Goal: Information Seeking & Learning: Learn about a topic

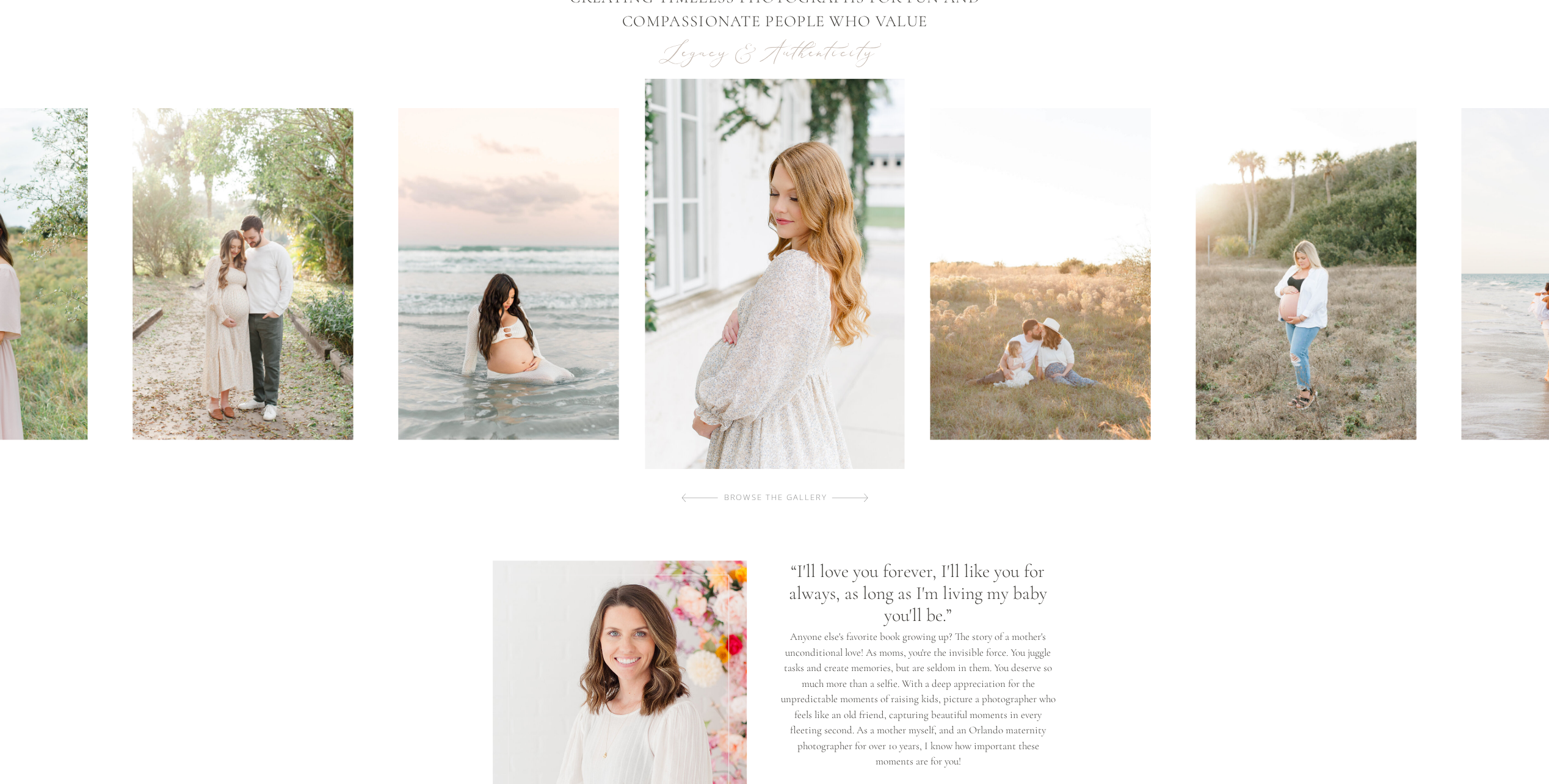
scroll to position [366, 0]
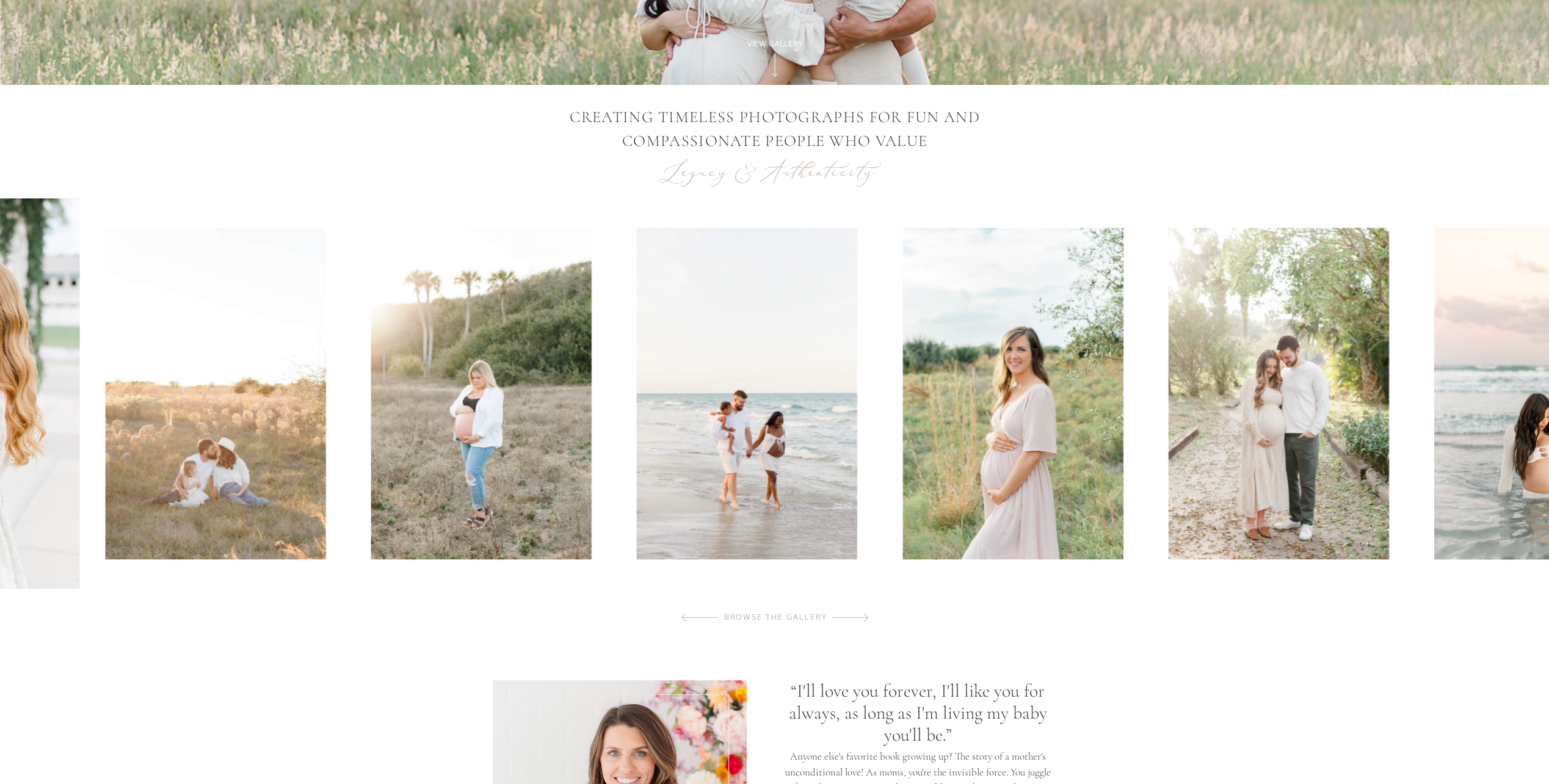
click at [483, 557] on img at bounding box center [481, 393] width 220 height 331
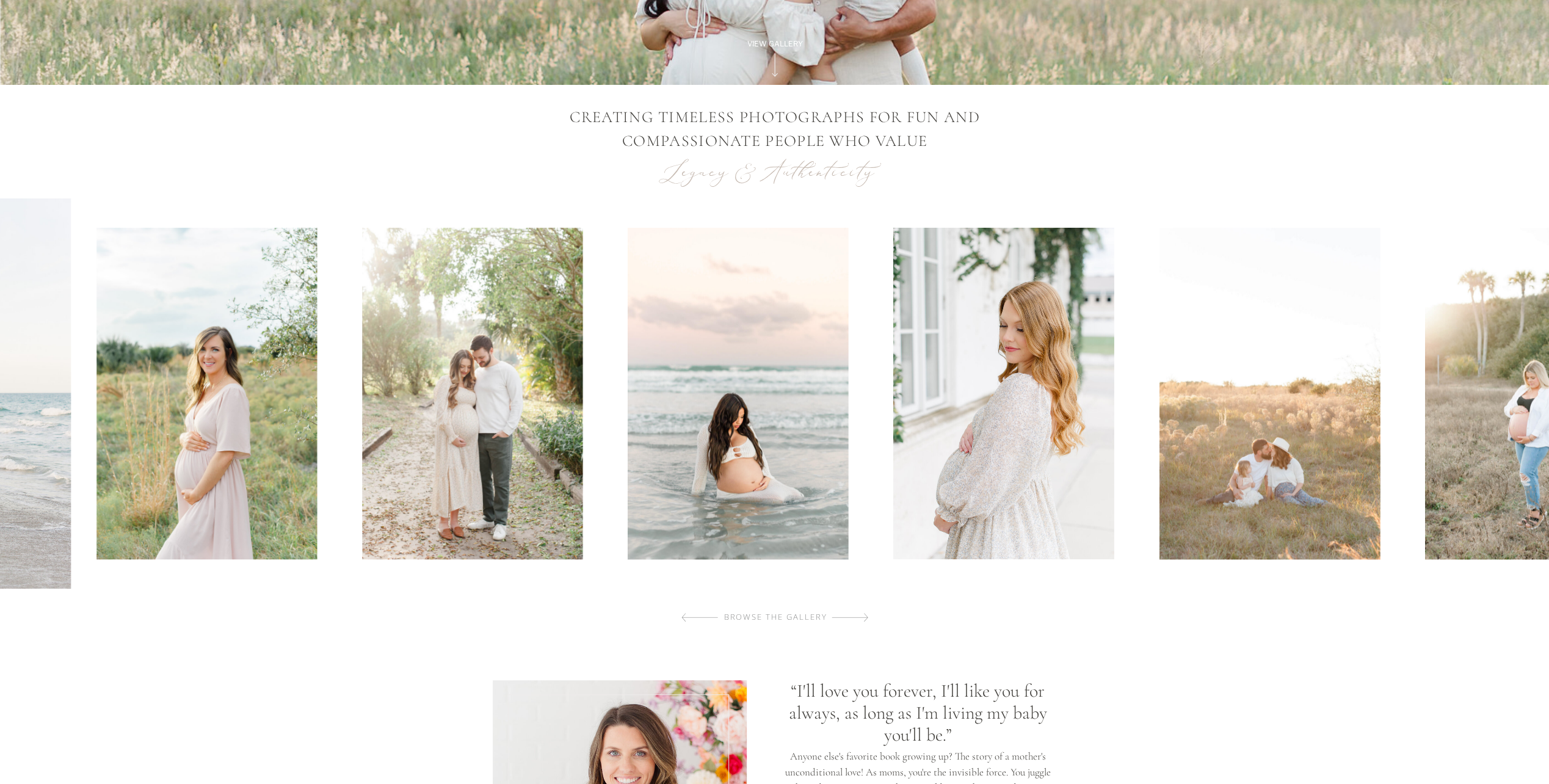
click at [379, 502] on img at bounding box center [472, 393] width 220 height 331
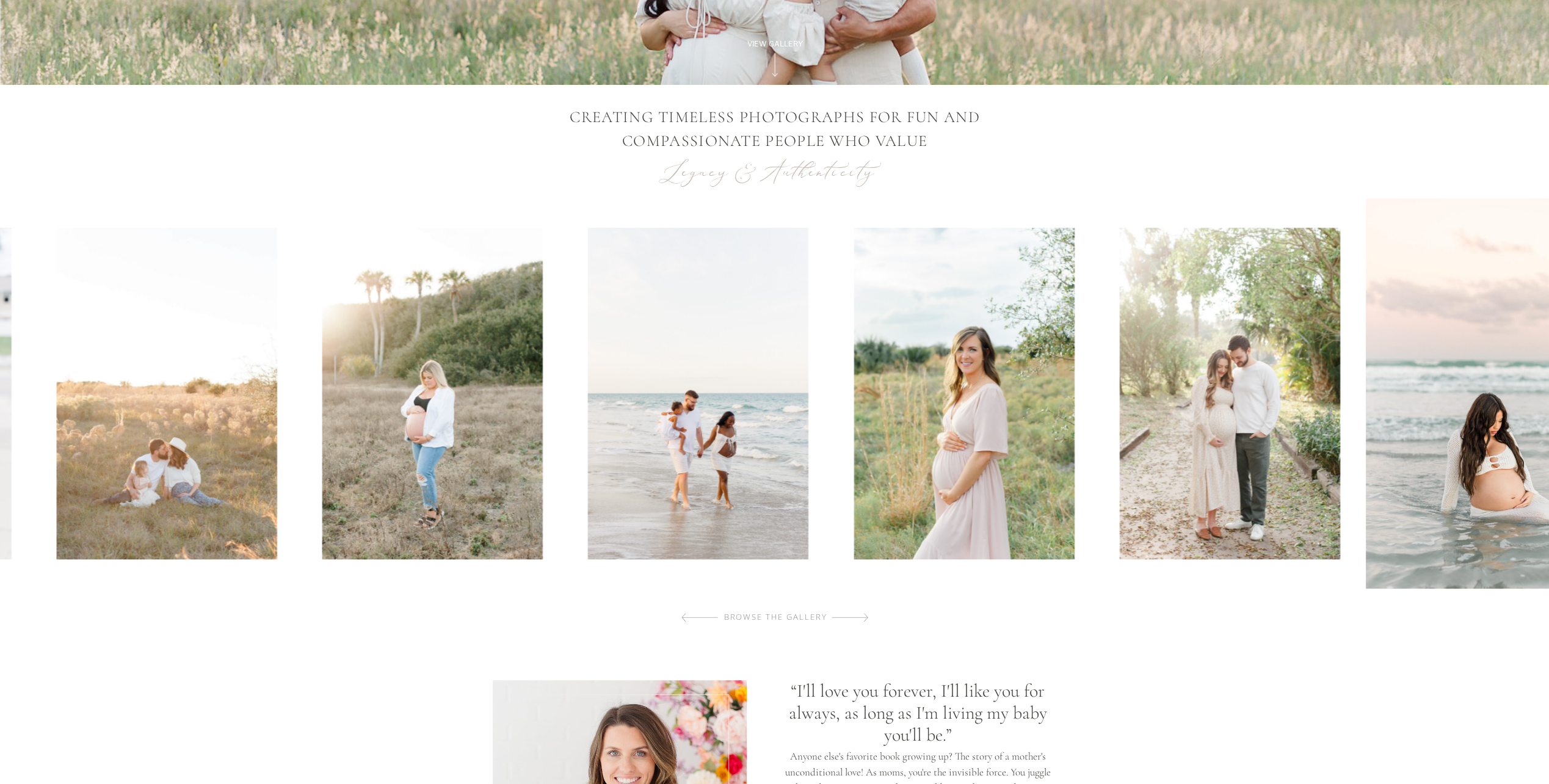
click at [152, 505] on img at bounding box center [166, 393] width 220 height 331
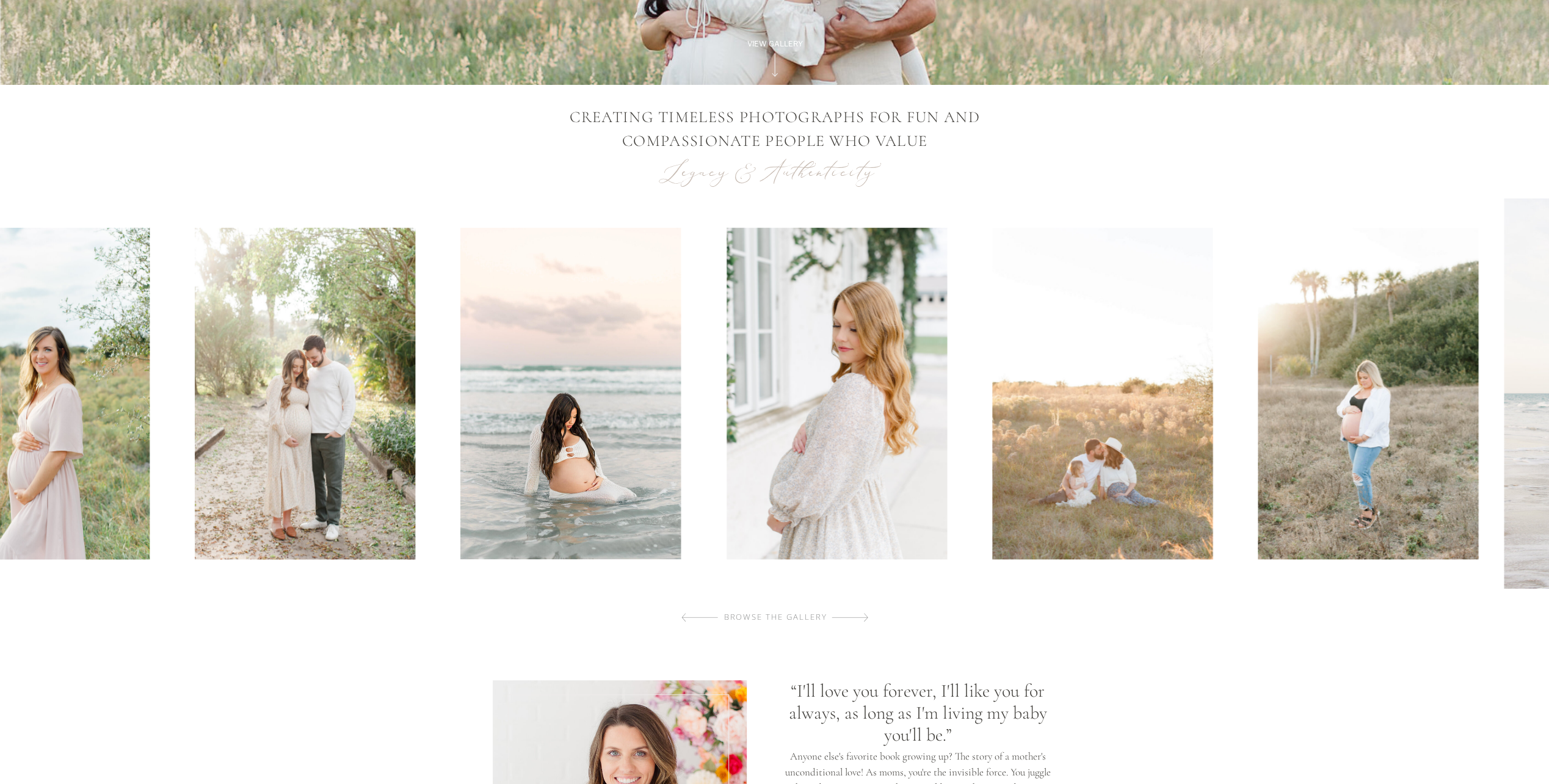
click at [239, 531] on img at bounding box center [305, 393] width 220 height 331
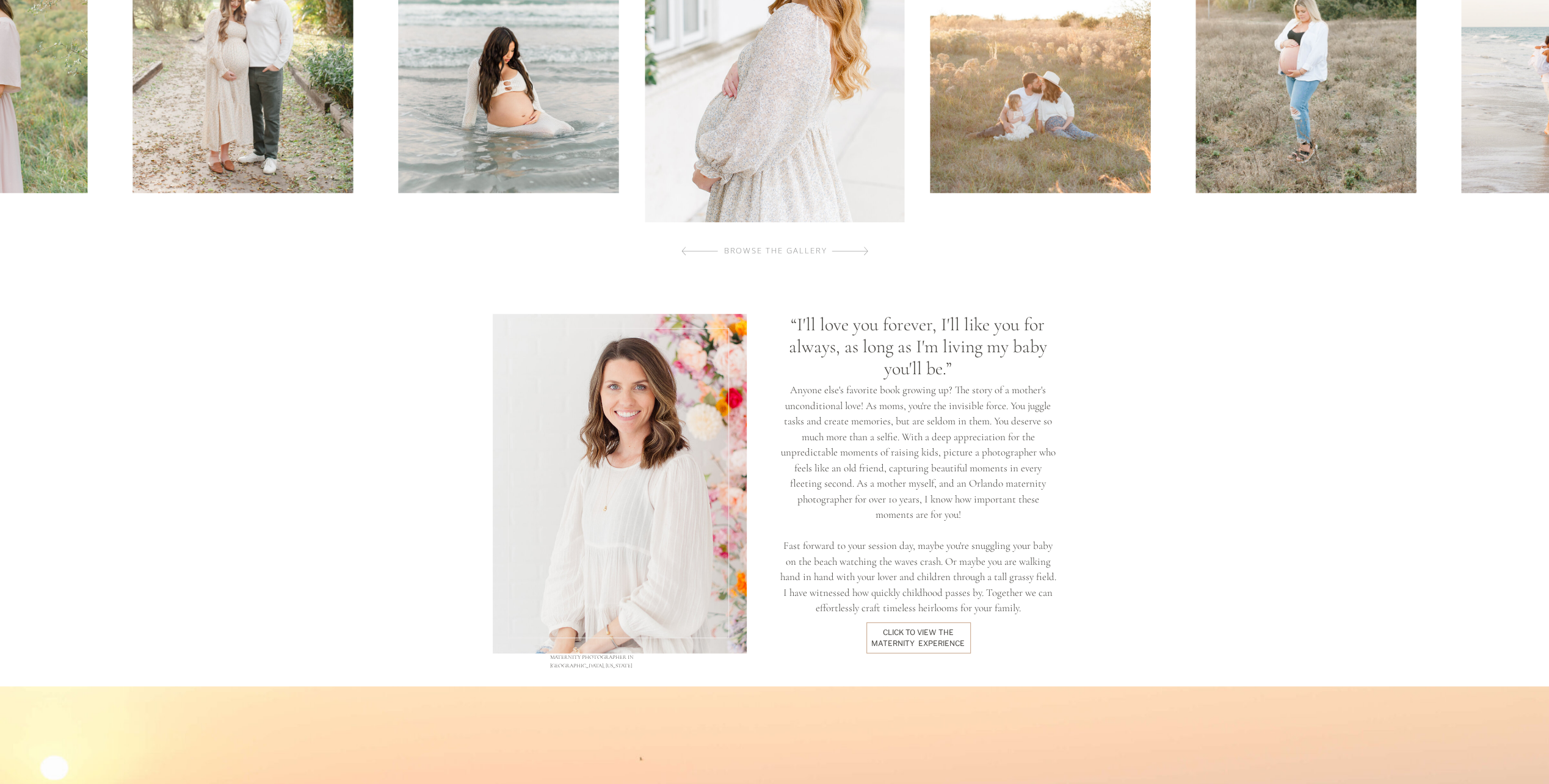
scroll to position [550, 0]
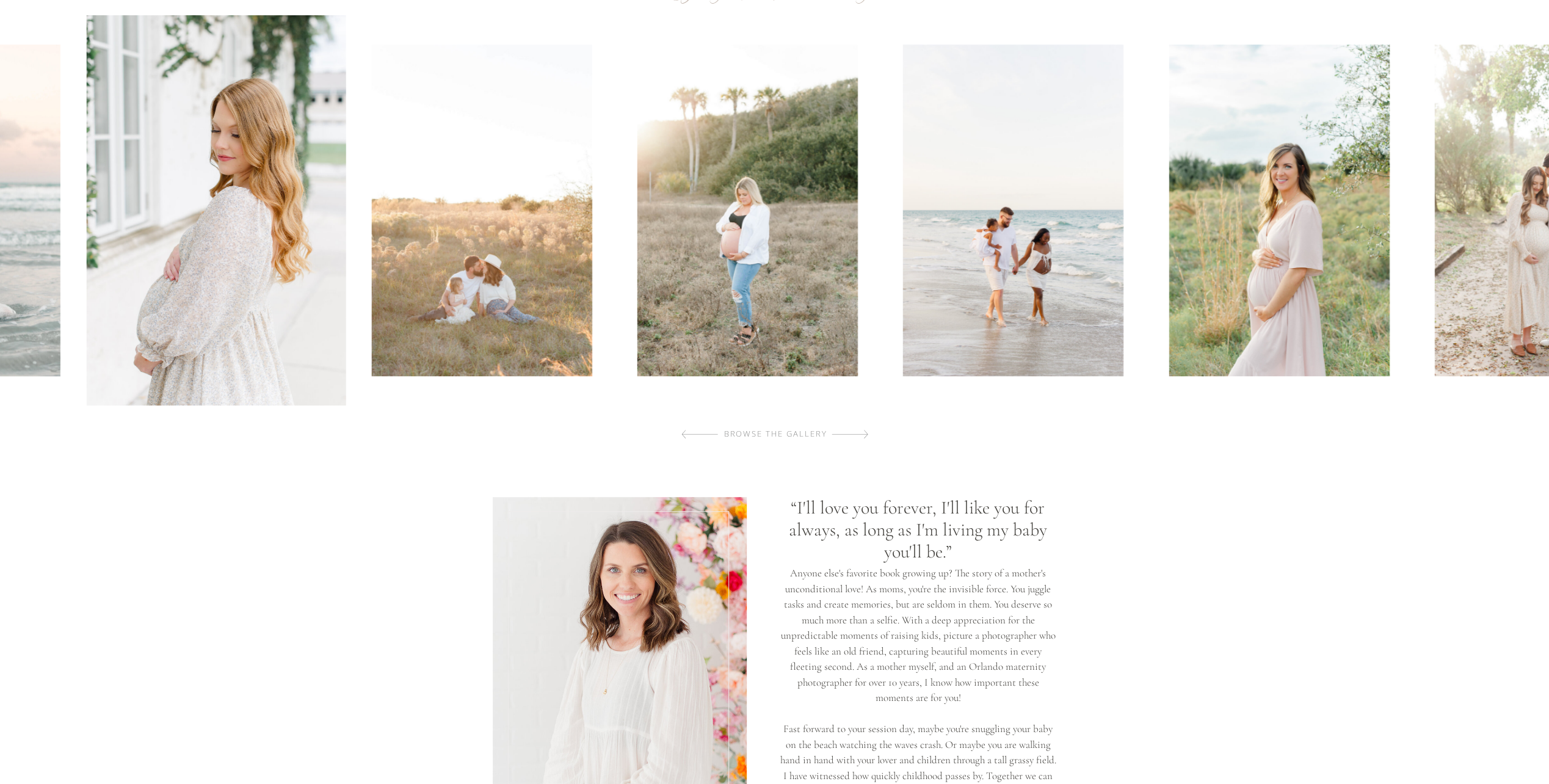
click at [486, 368] on img at bounding box center [481, 210] width 220 height 331
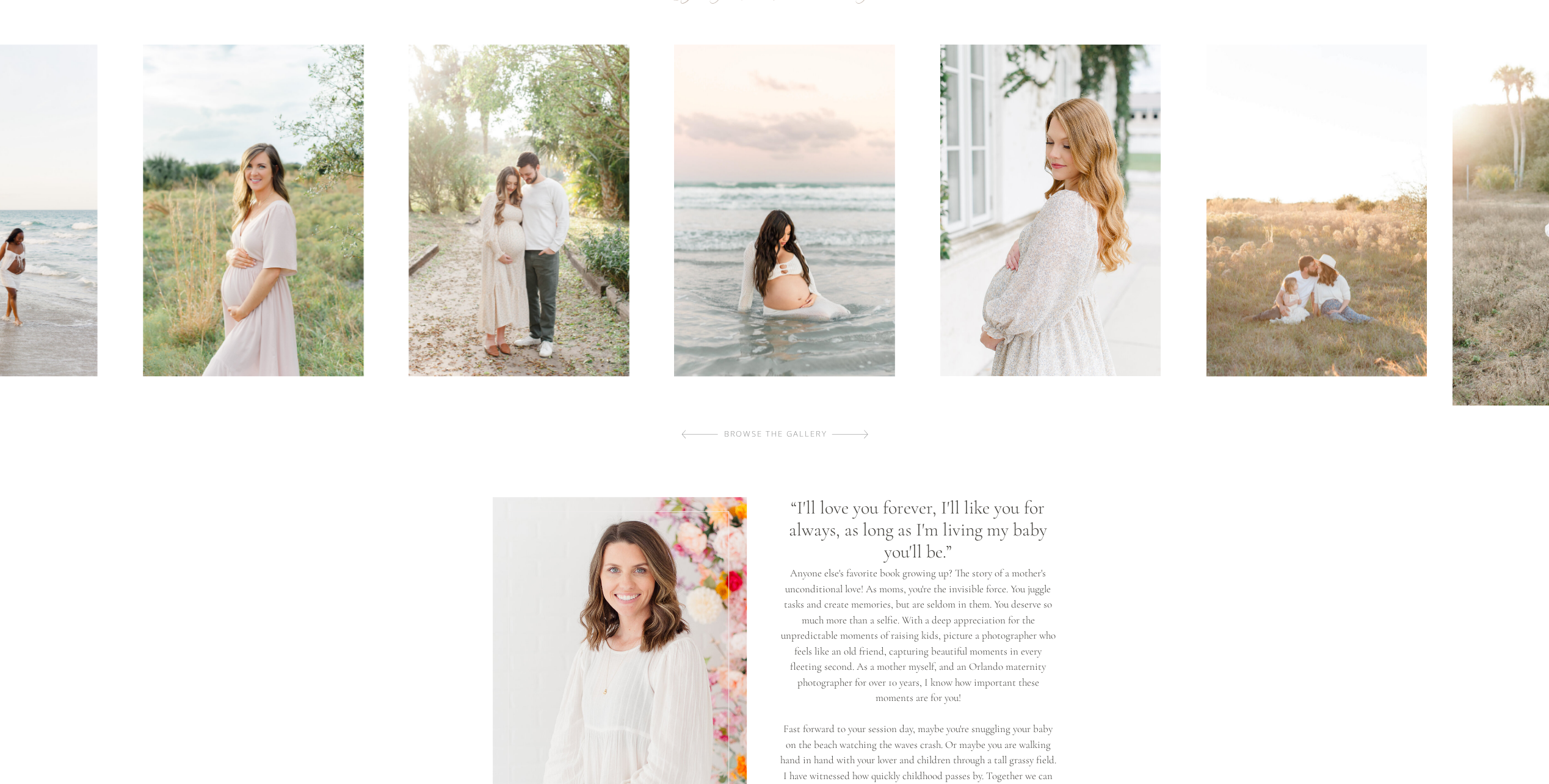
click at [255, 369] on img at bounding box center [253, 210] width 220 height 331
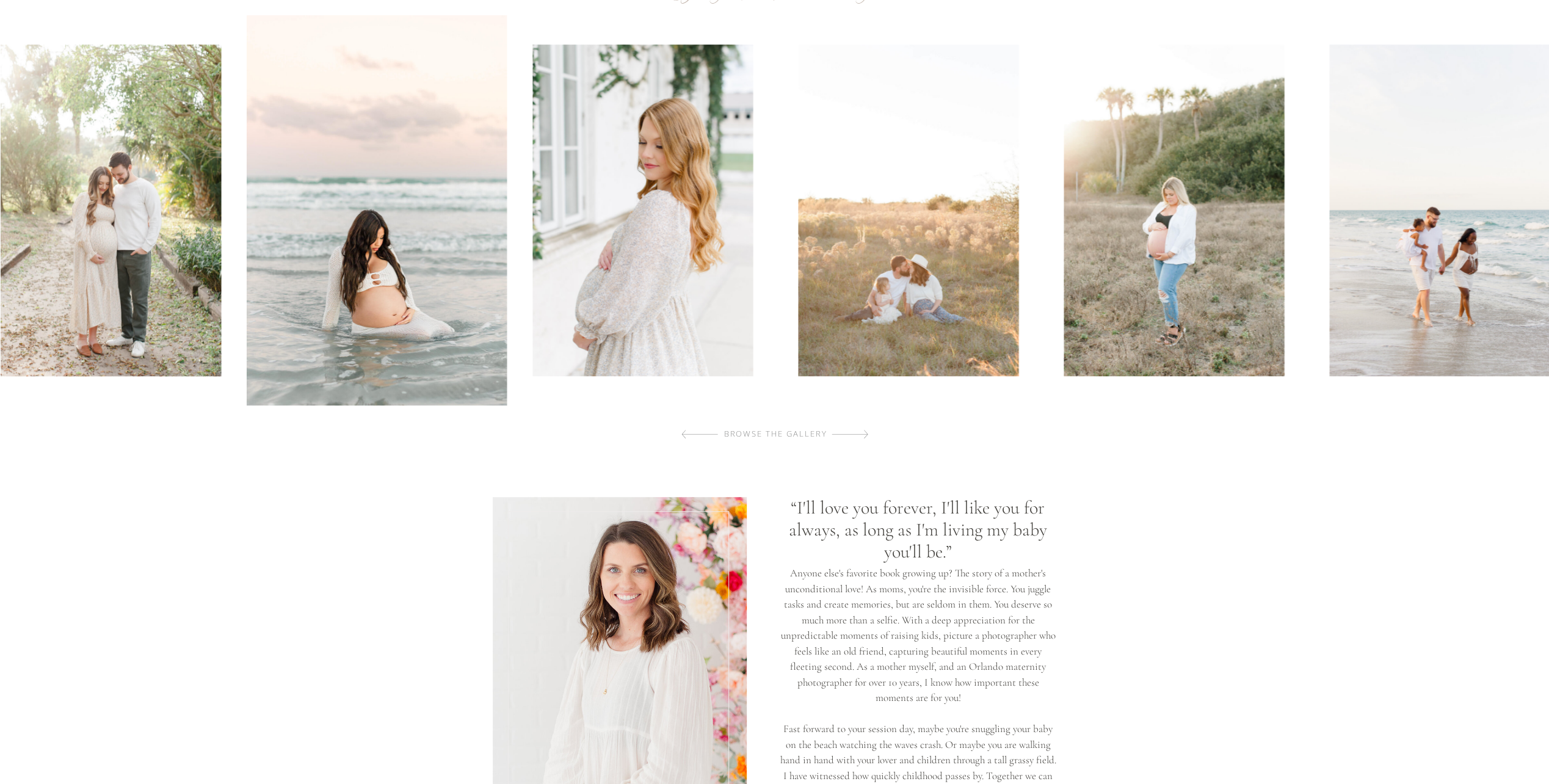
click at [921, 306] on img at bounding box center [908, 210] width 220 height 331
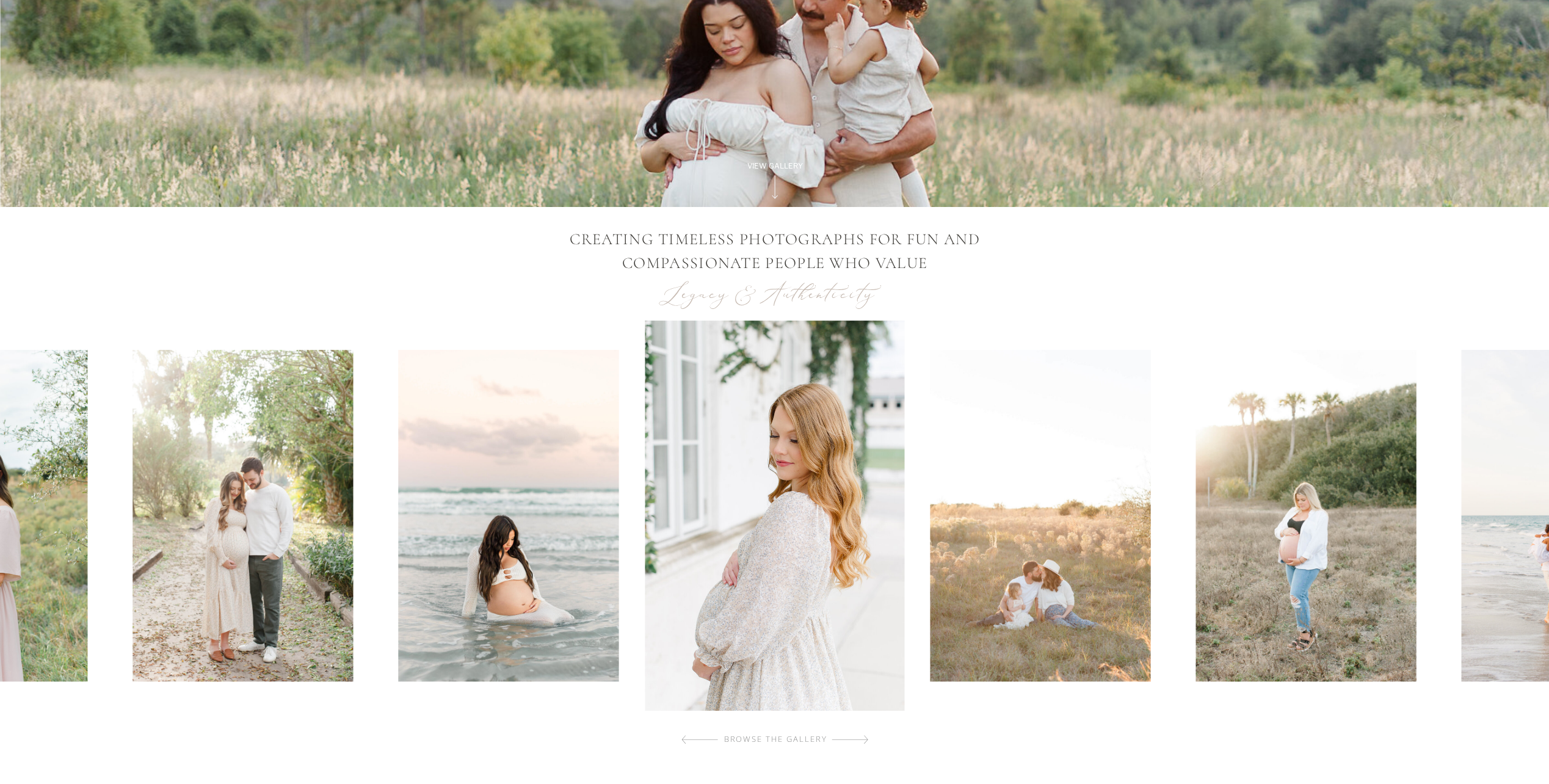
scroll to position [0, 0]
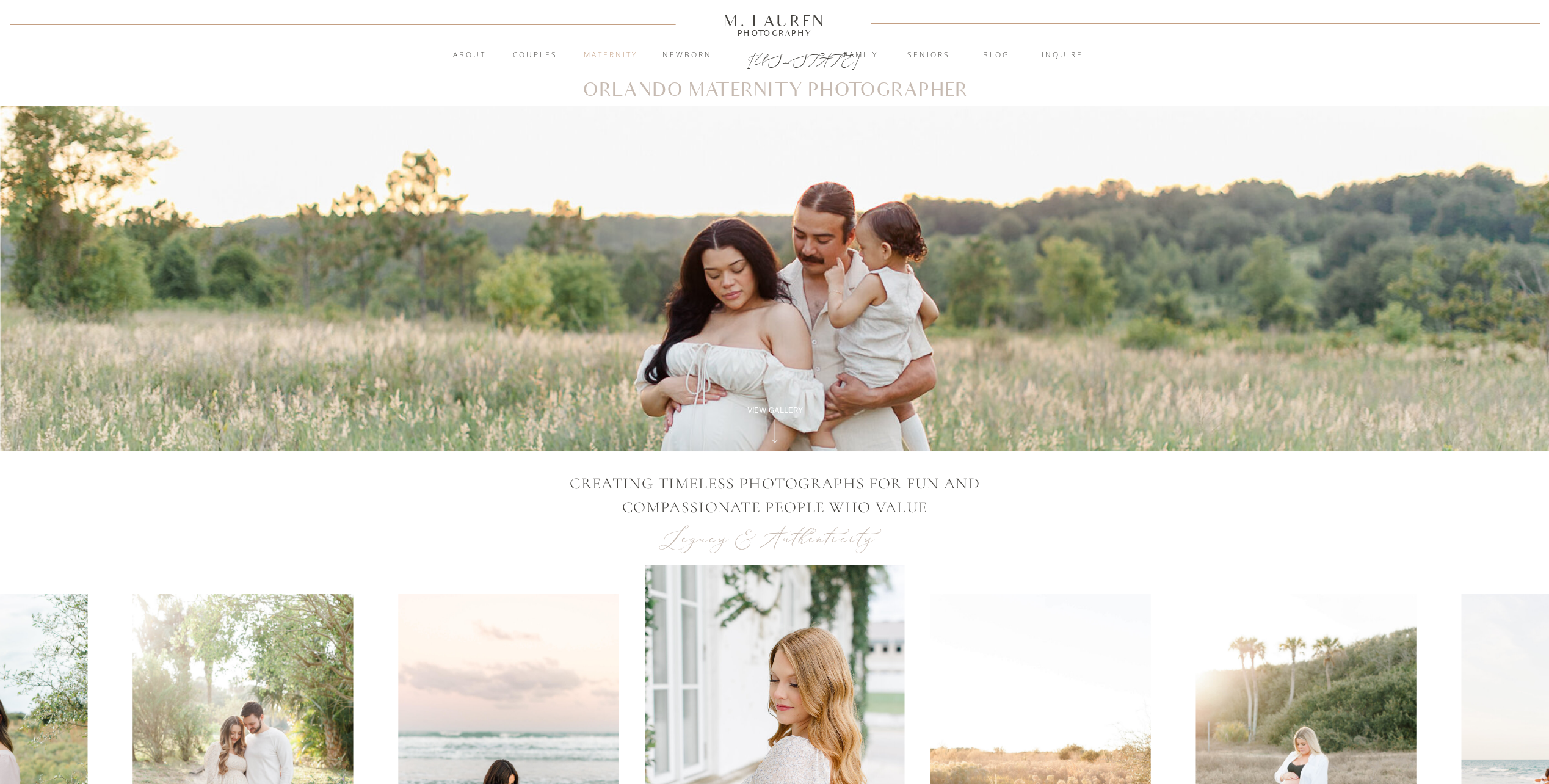
click at [619, 57] on nav "Maternity" at bounding box center [610, 55] width 66 height 12
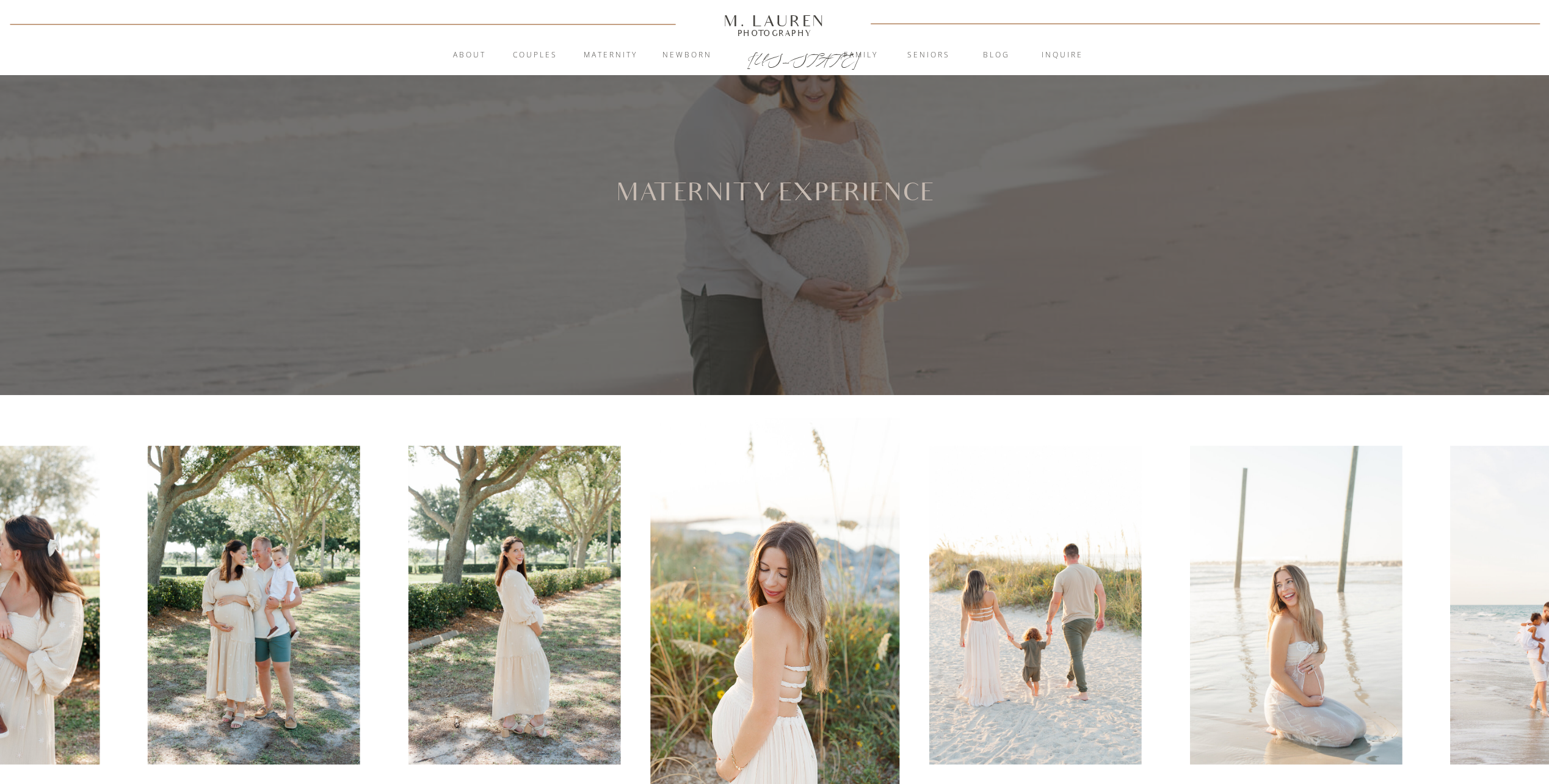
scroll to position [366, 0]
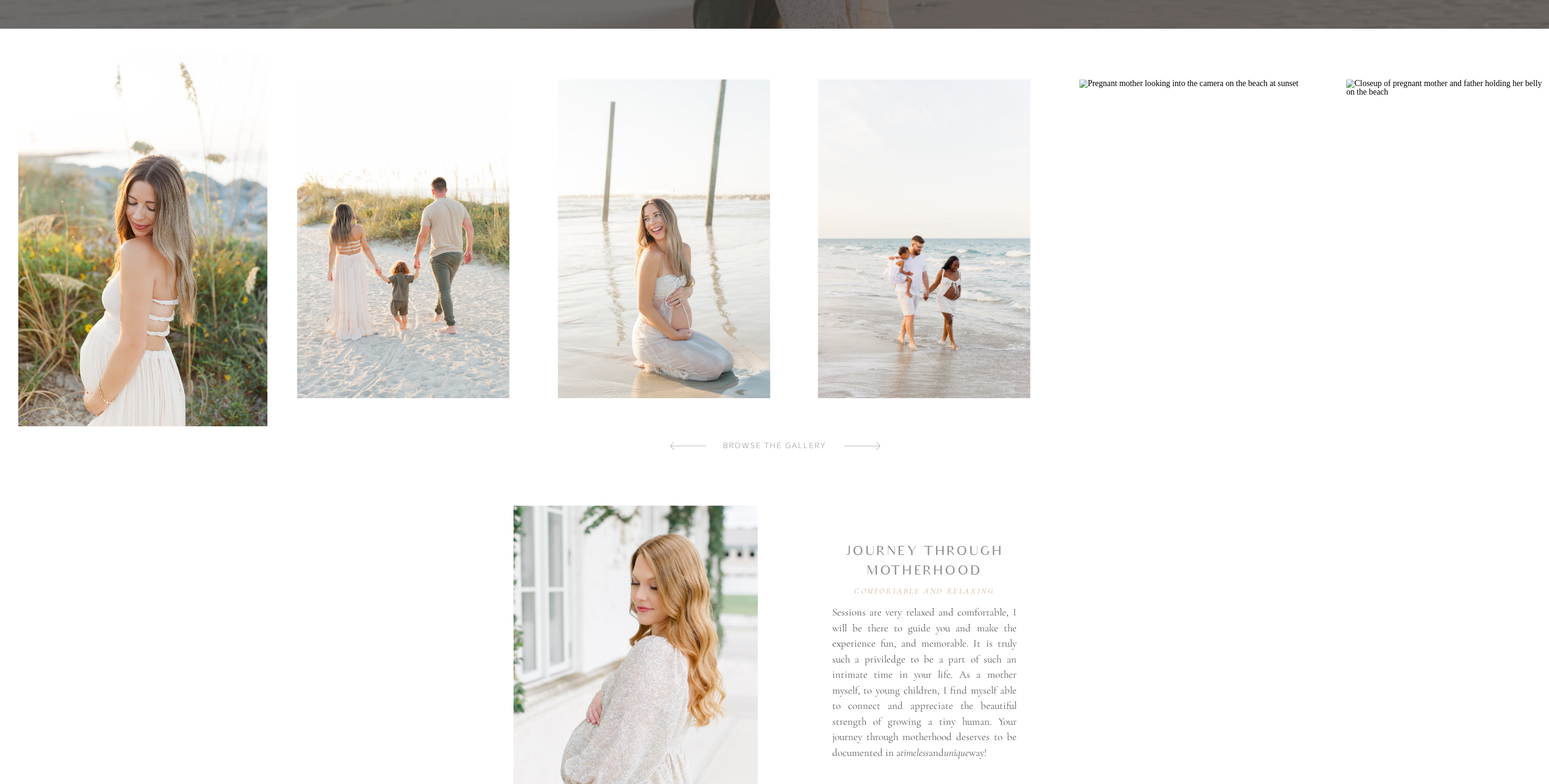
click at [482, 348] on img at bounding box center [403, 238] width 212 height 319
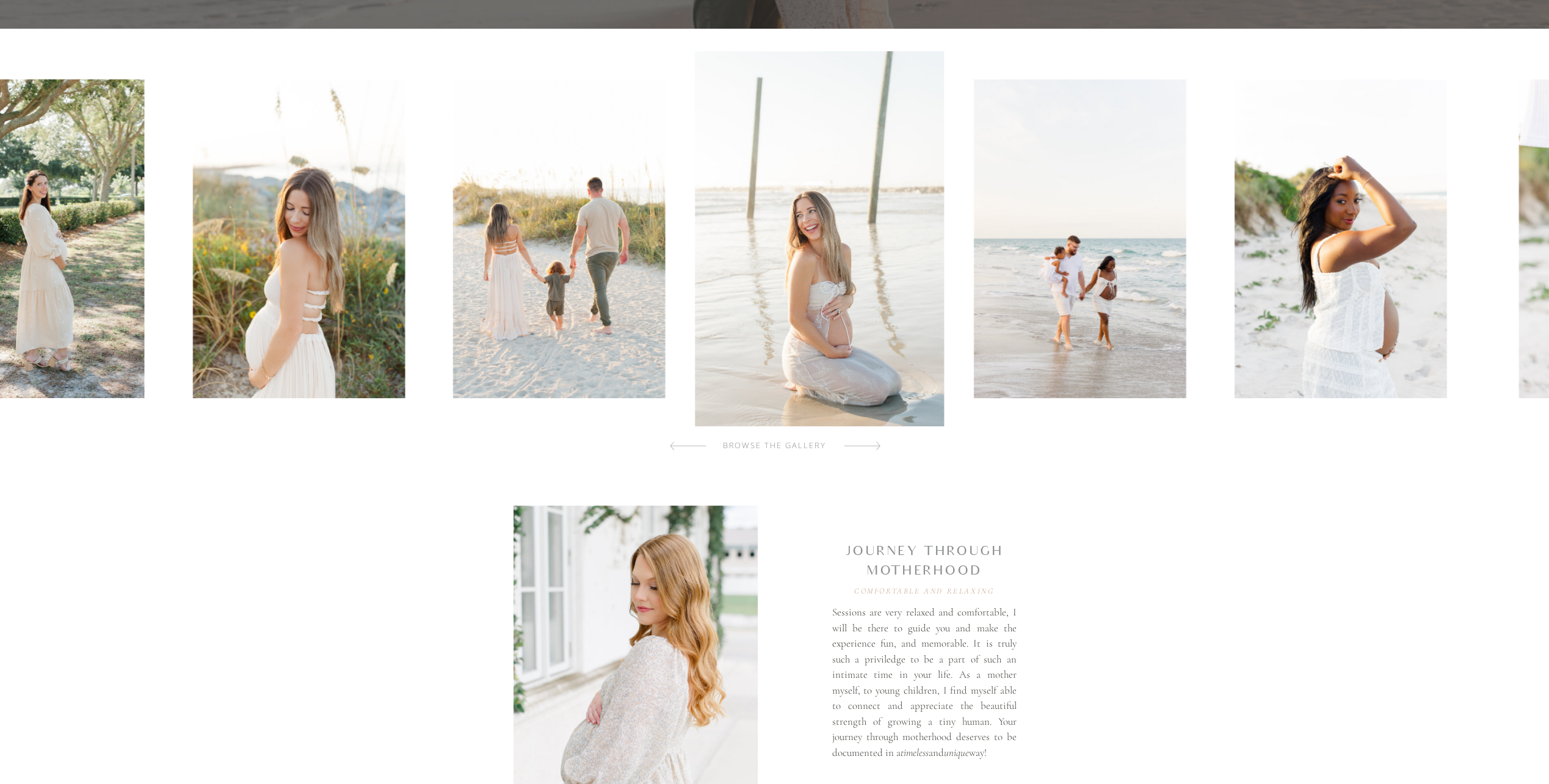
click at [1377, 323] on img at bounding box center [1341, 238] width 212 height 319
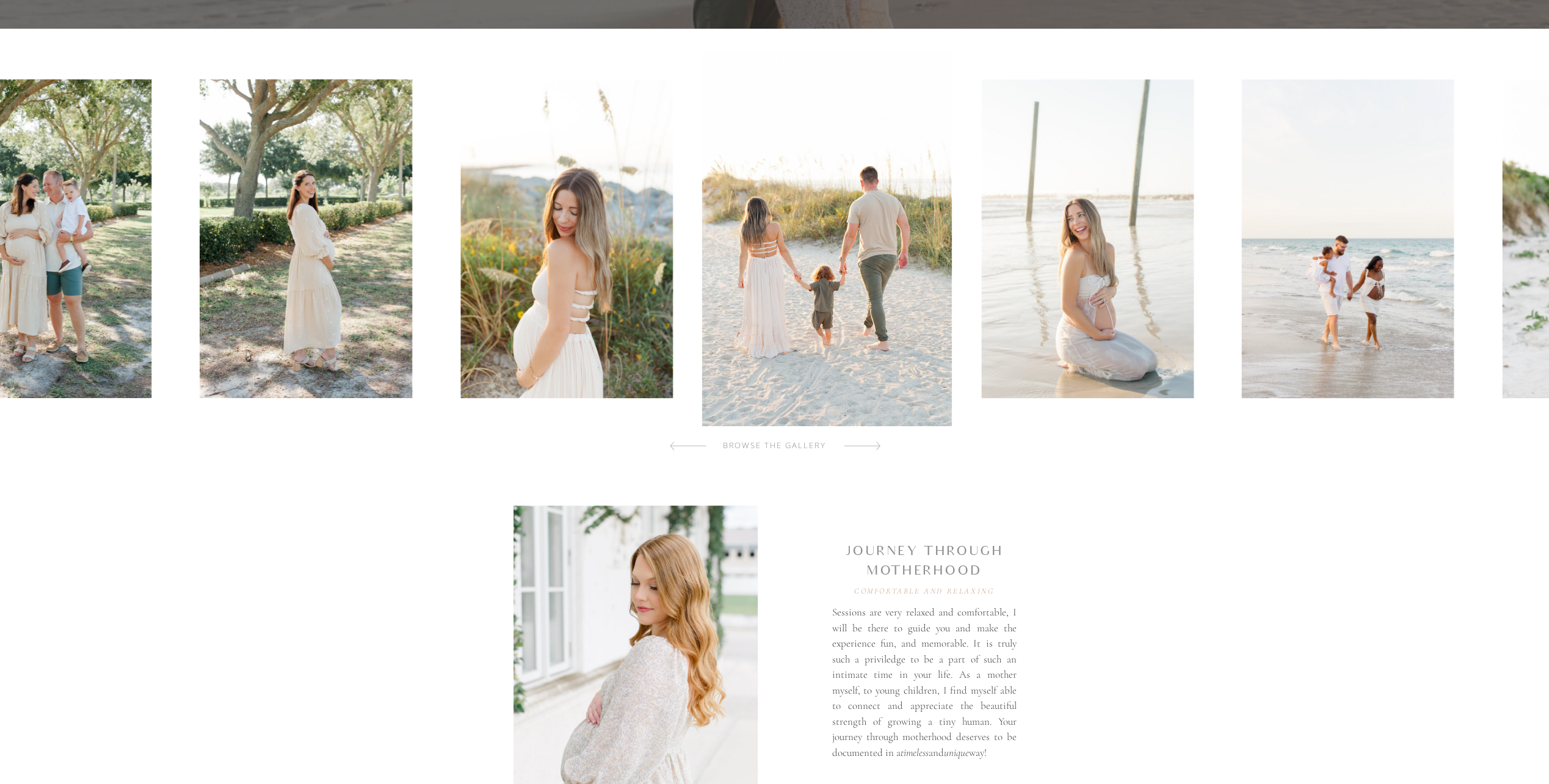
click at [952, 315] on img at bounding box center [827, 238] width 250 height 375
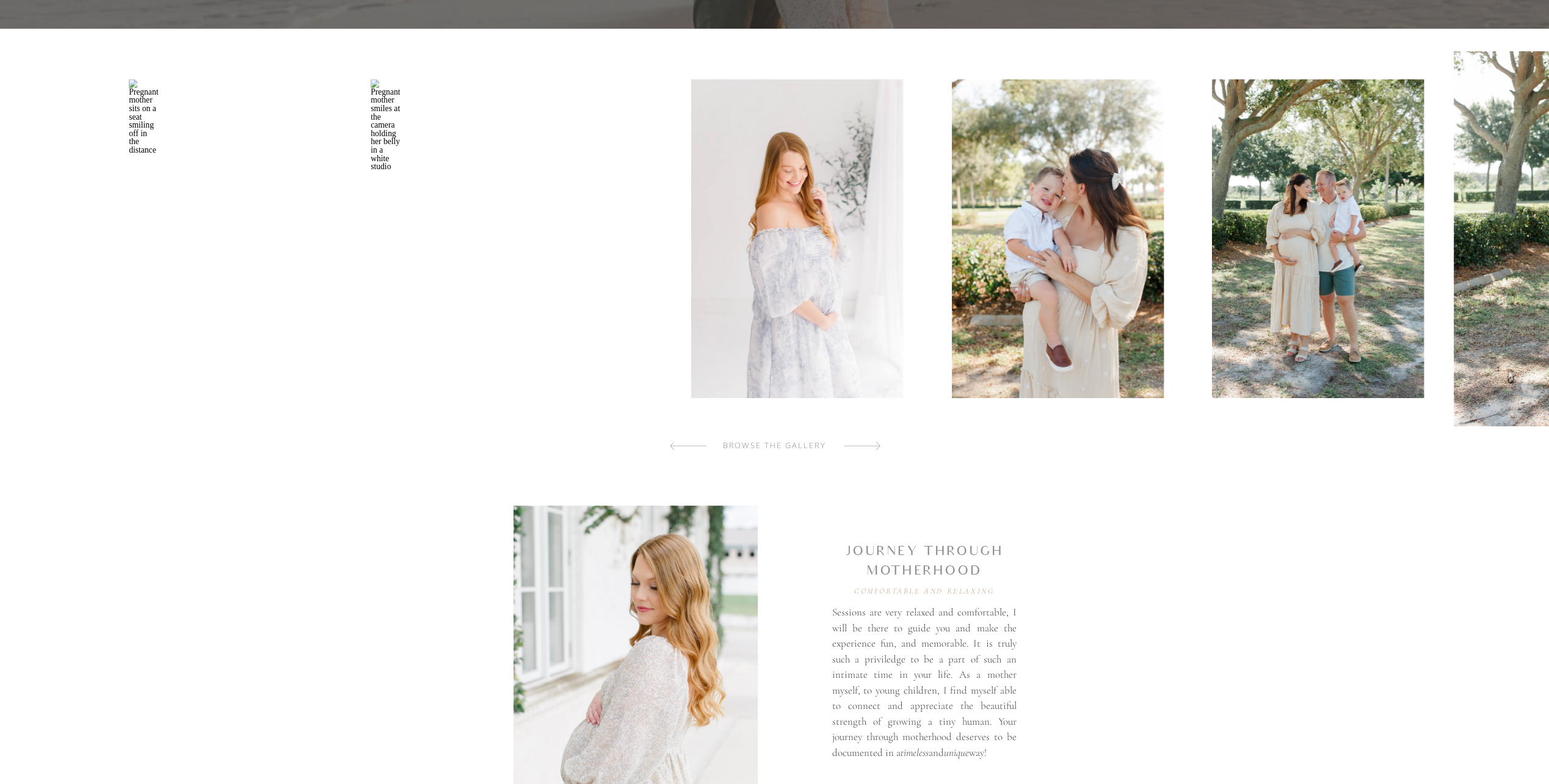
click at [1116, 297] on img at bounding box center [1057, 238] width 212 height 319
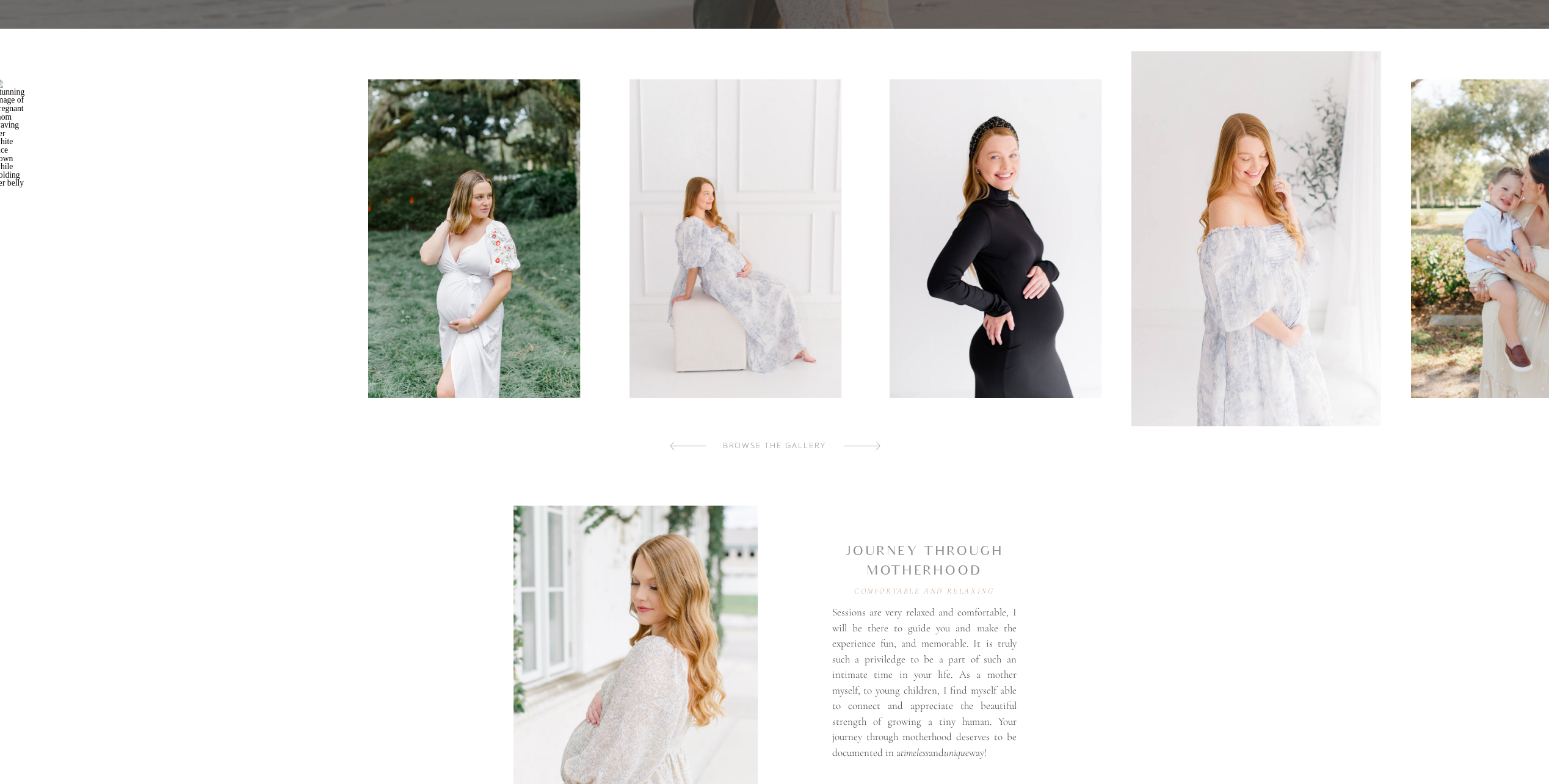
click at [1061, 325] on img at bounding box center [996, 238] width 212 height 319
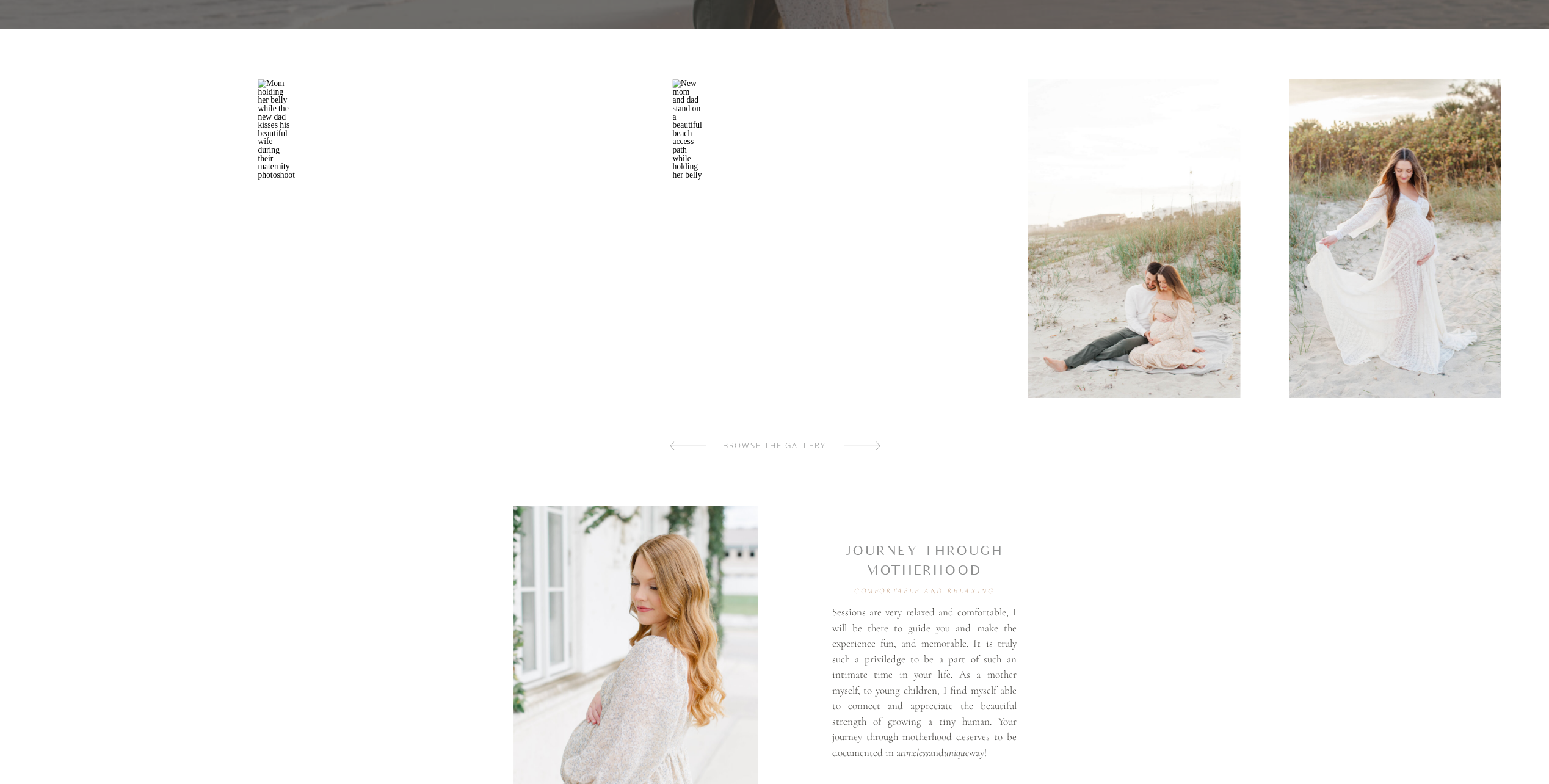
click at [1403, 257] on img at bounding box center [1394, 238] width 212 height 319
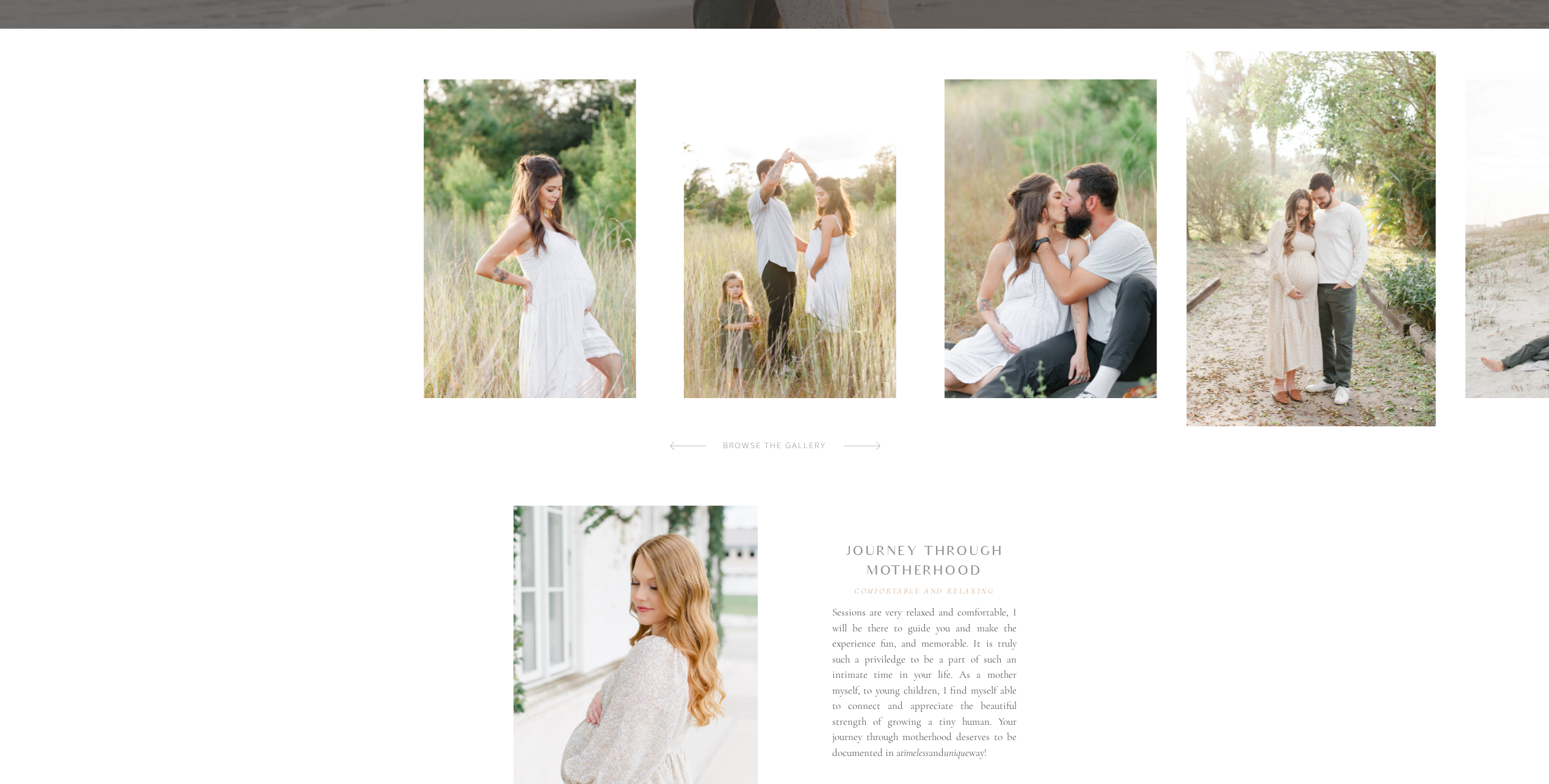
click at [877, 308] on img at bounding box center [790, 238] width 212 height 319
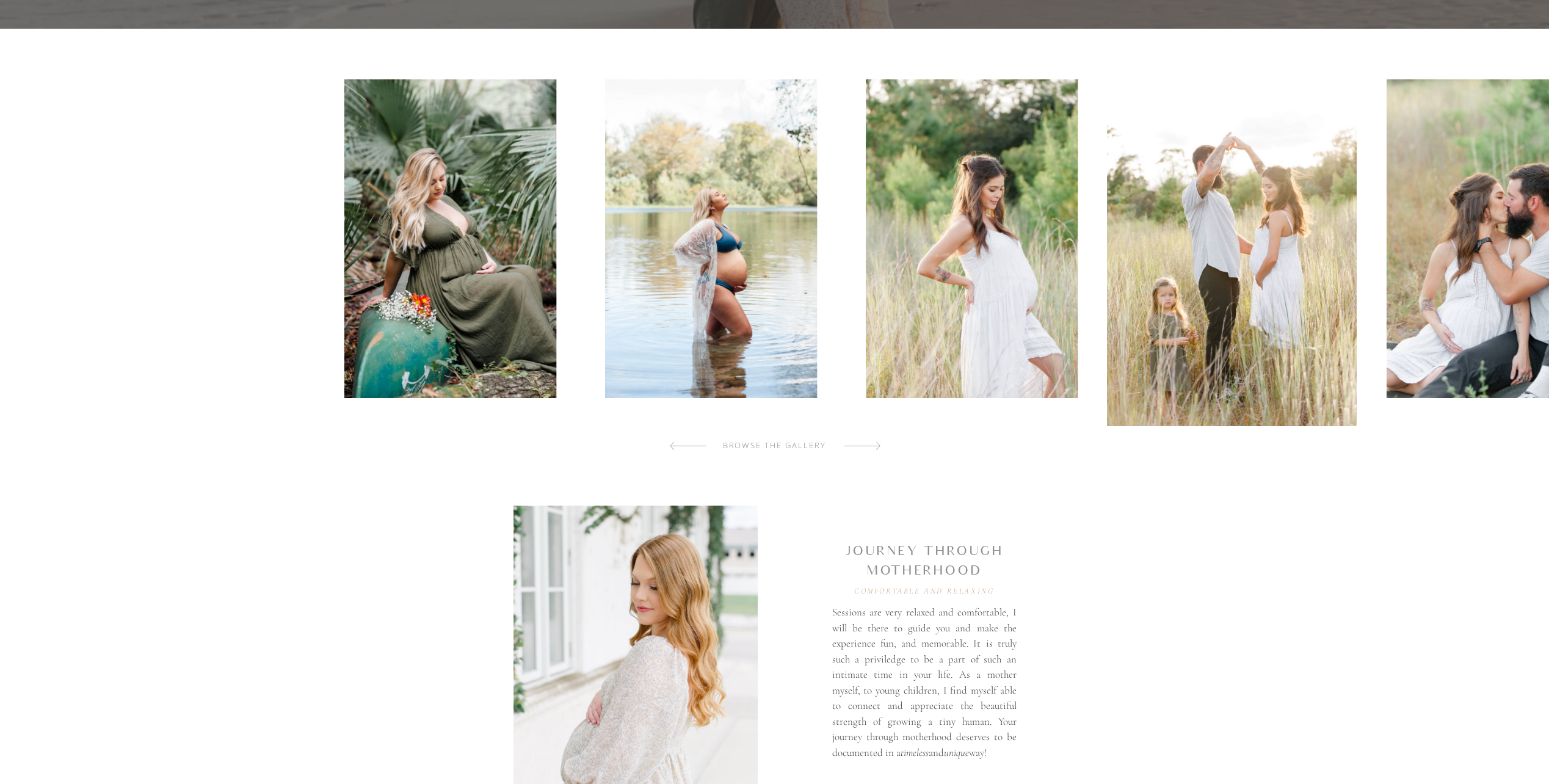
click at [955, 315] on img at bounding box center [971, 238] width 212 height 319
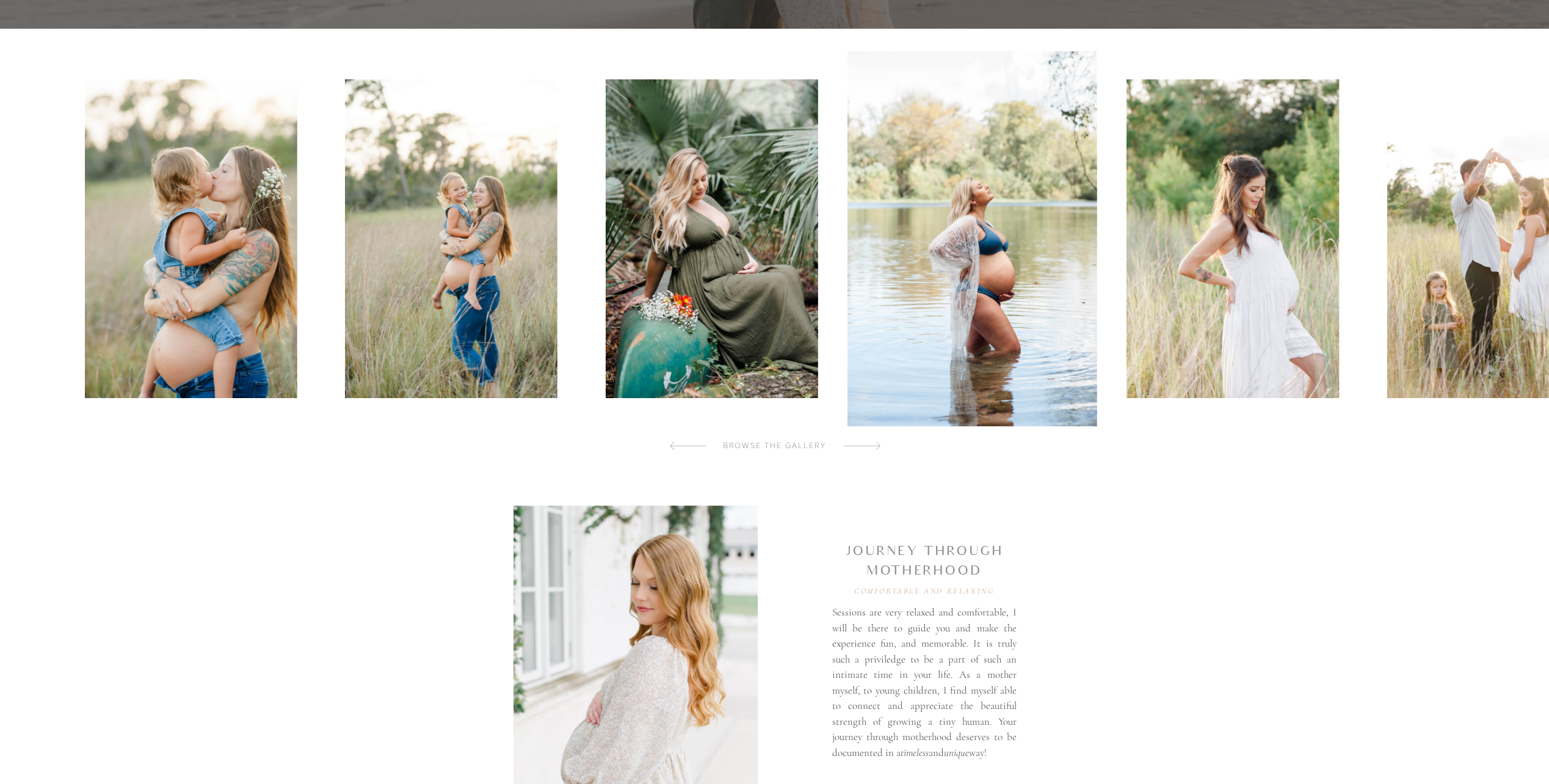
click at [771, 329] on img at bounding box center [712, 238] width 212 height 319
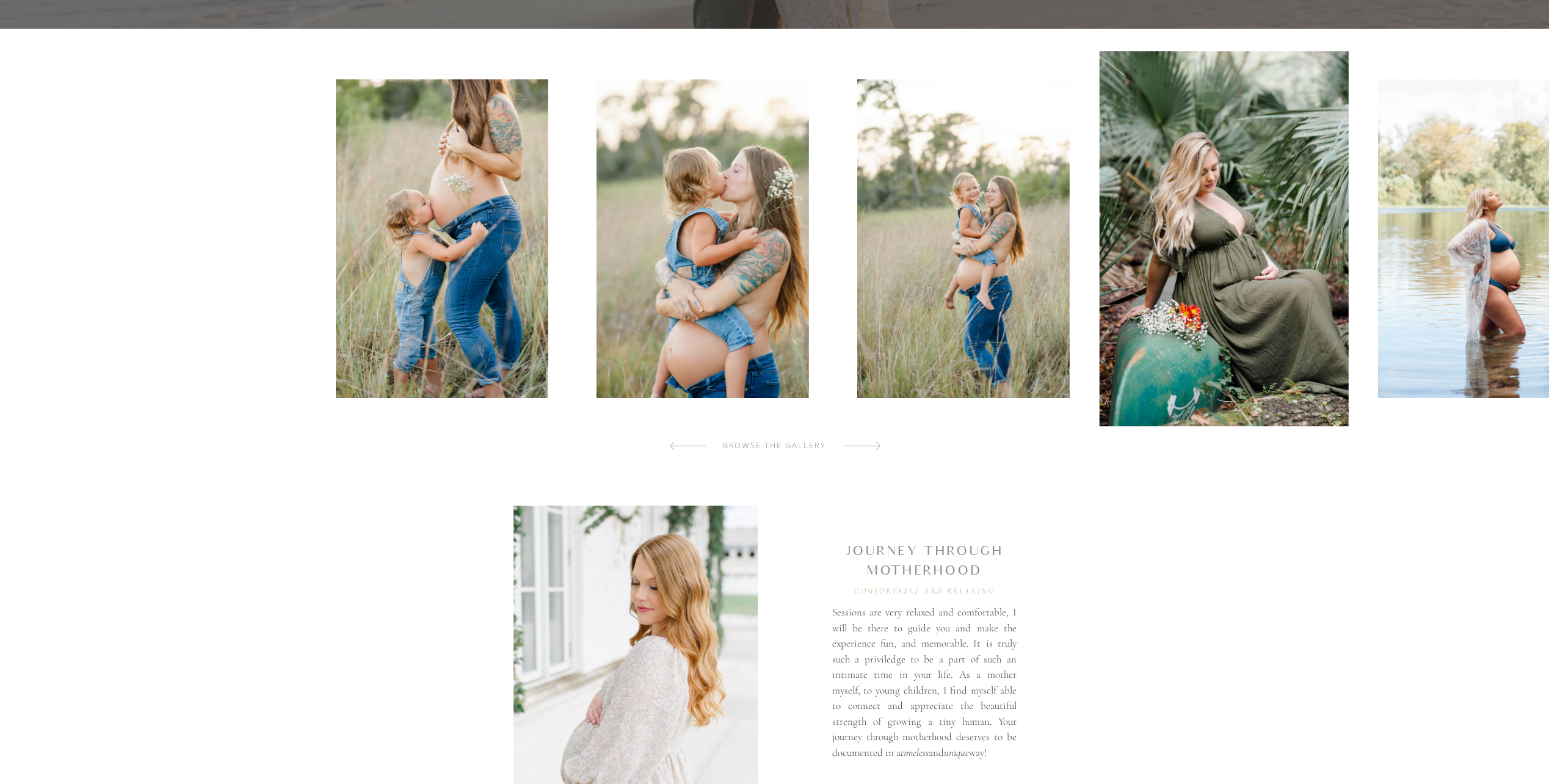
click at [930, 345] on img at bounding box center [963, 238] width 212 height 319
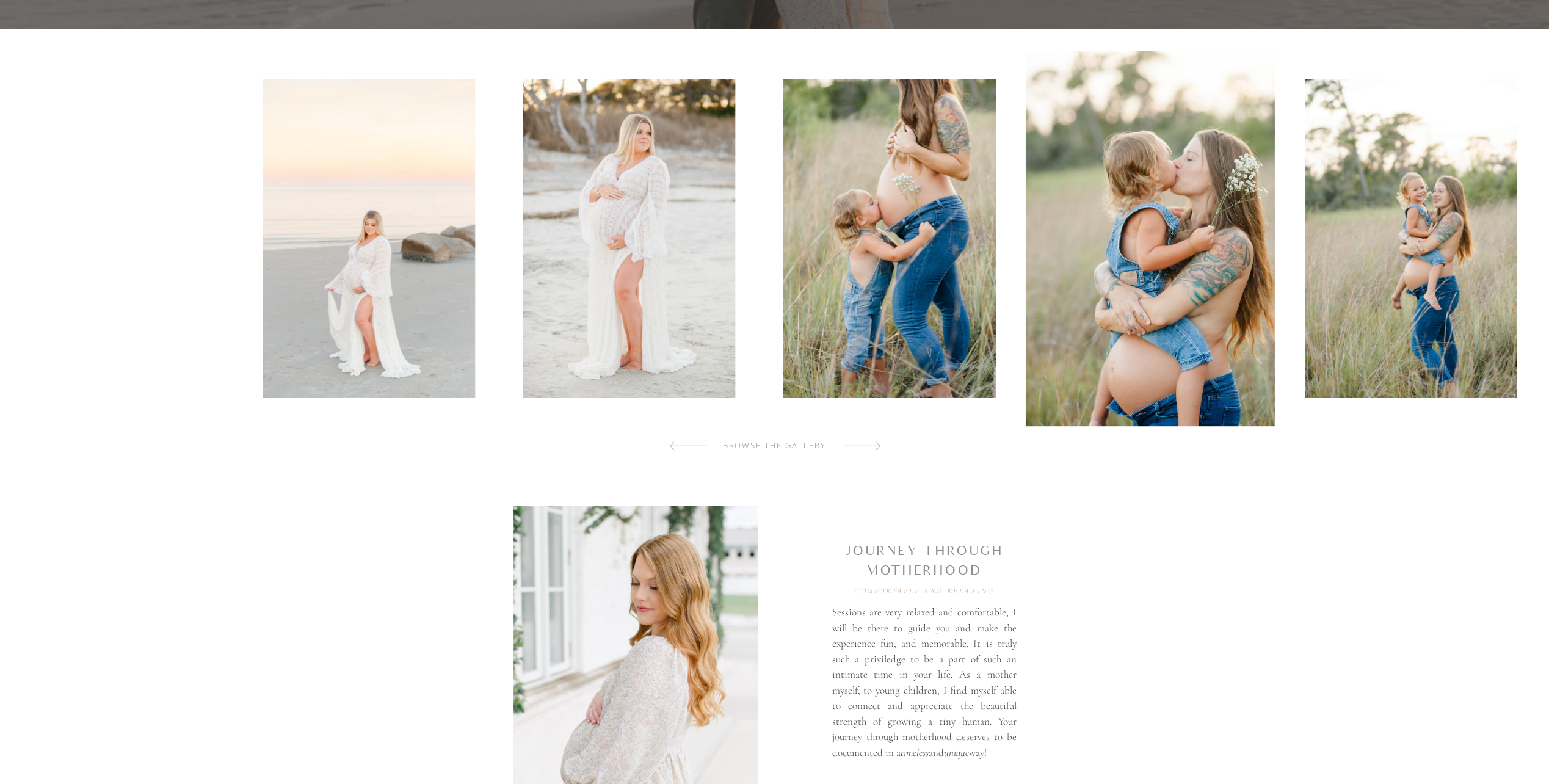
click at [862, 334] on img at bounding box center [889, 238] width 212 height 319
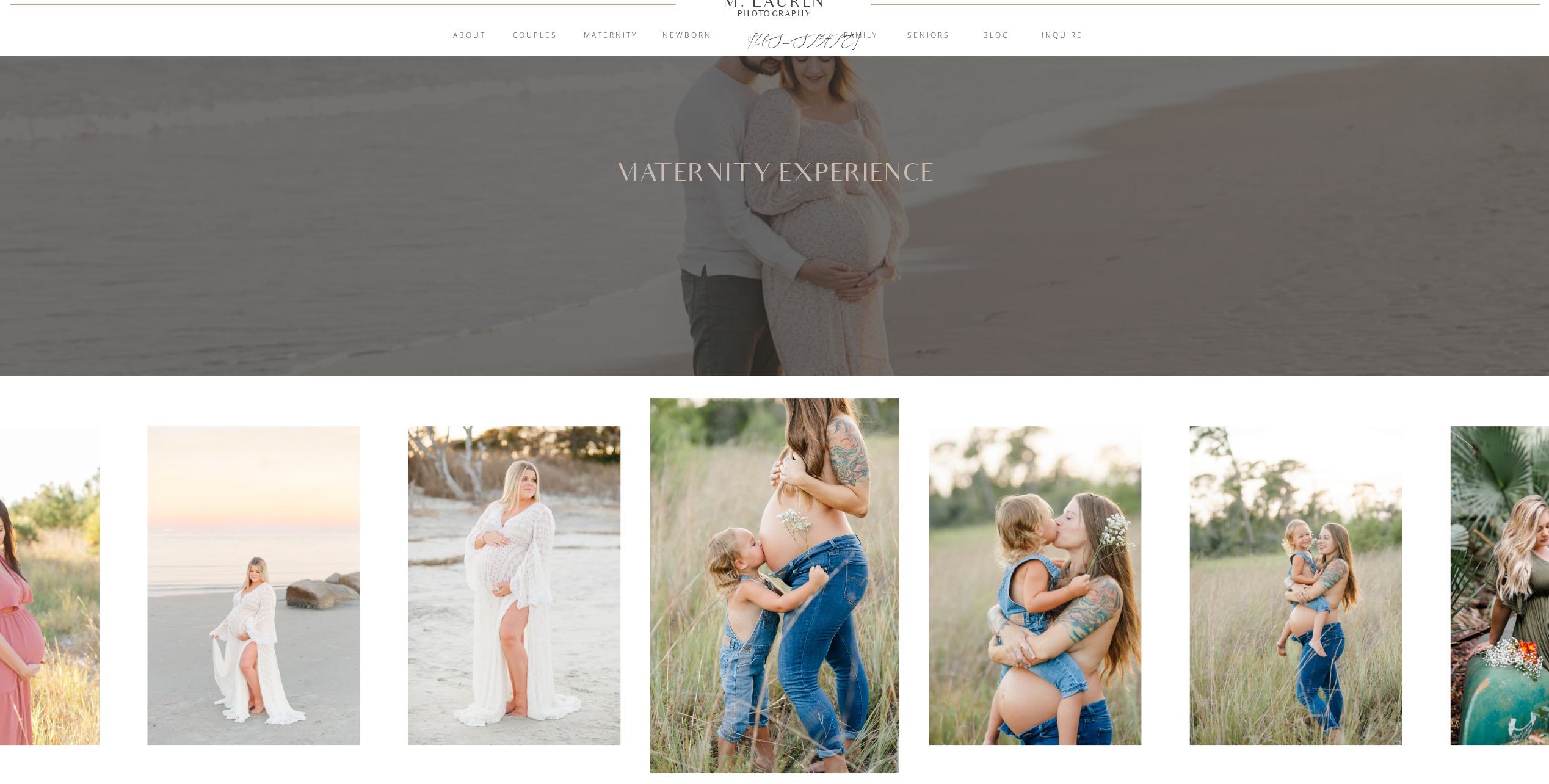
scroll to position [0, 0]
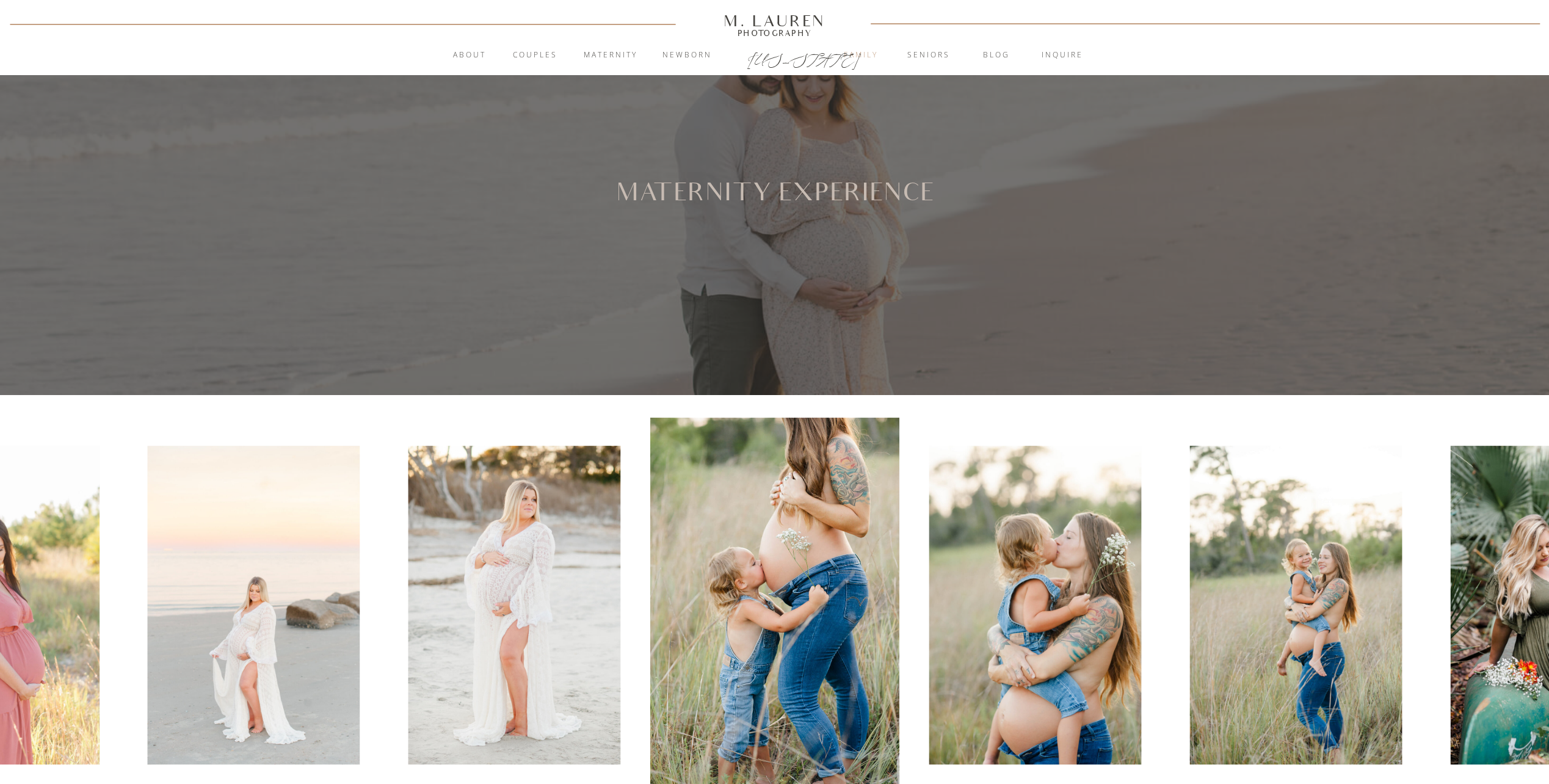
click at [848, 57] on nav "Family" at bounding box center [861, 55] width 66 height 12
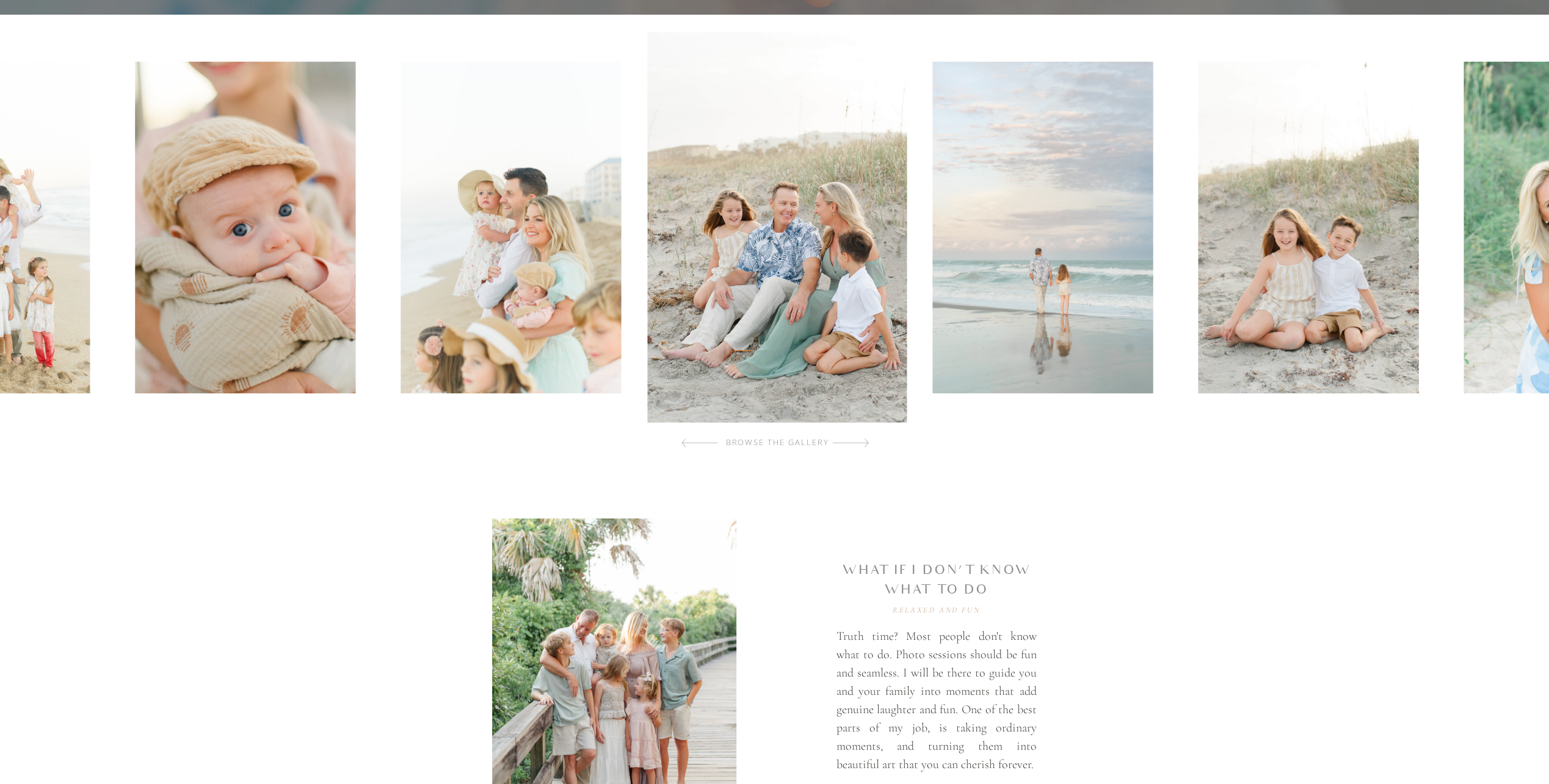
scroll to position [366, 0]
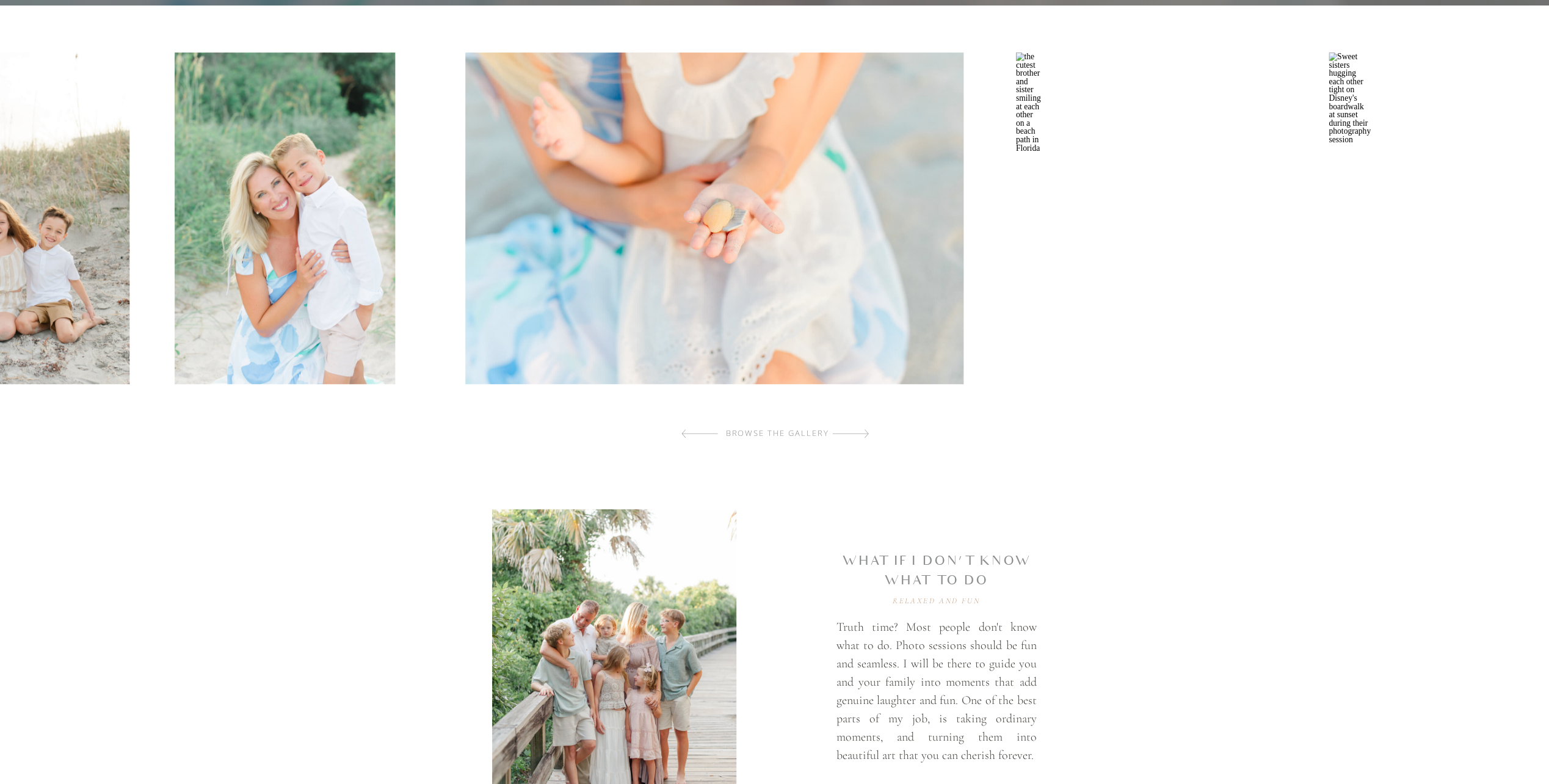
click at [277, 206] on img at bounding box center [284, 218] width 220 height 331
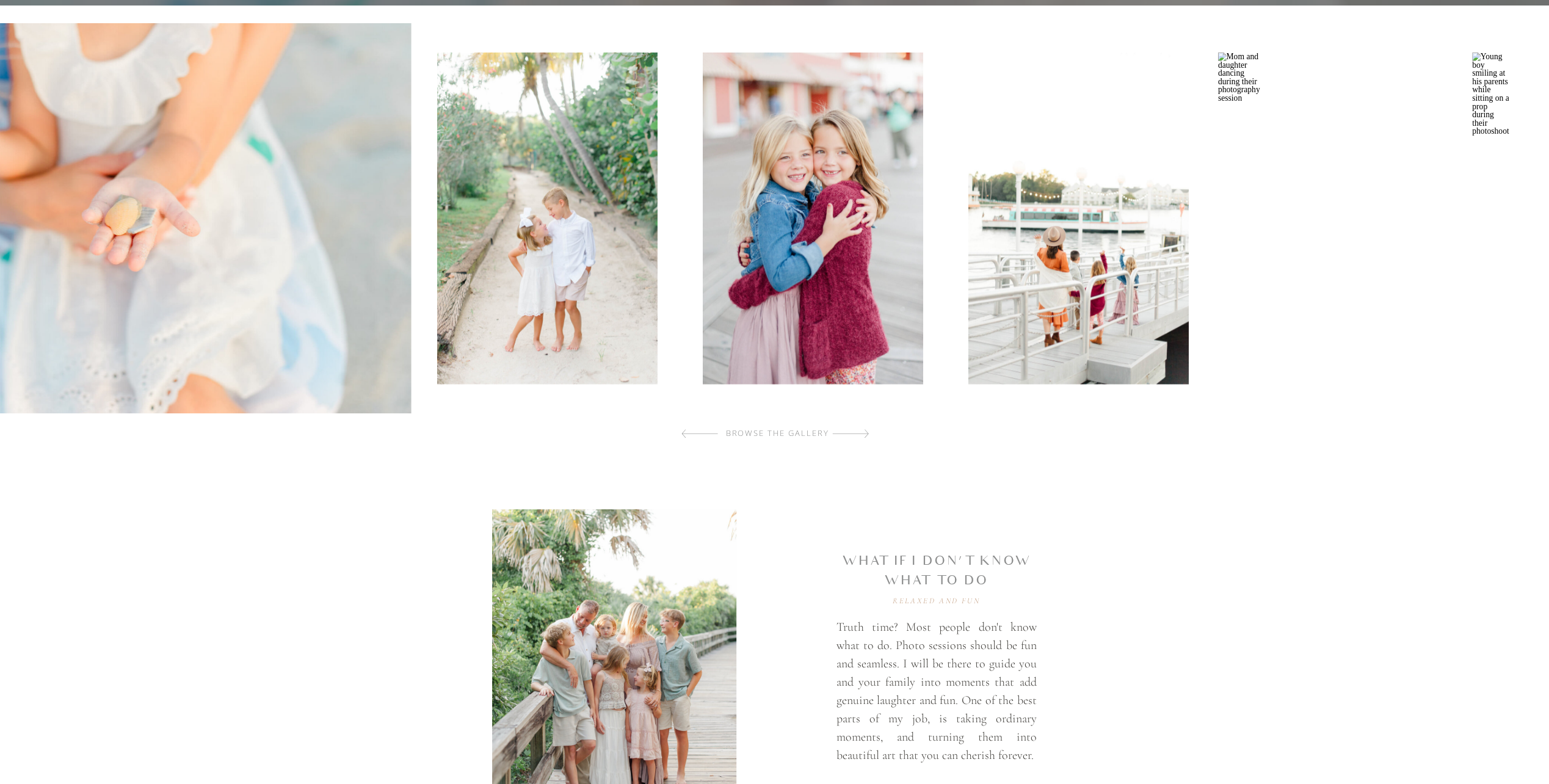
click at [636, 237] on img at bounding box center [546, 218] width 220 height 331
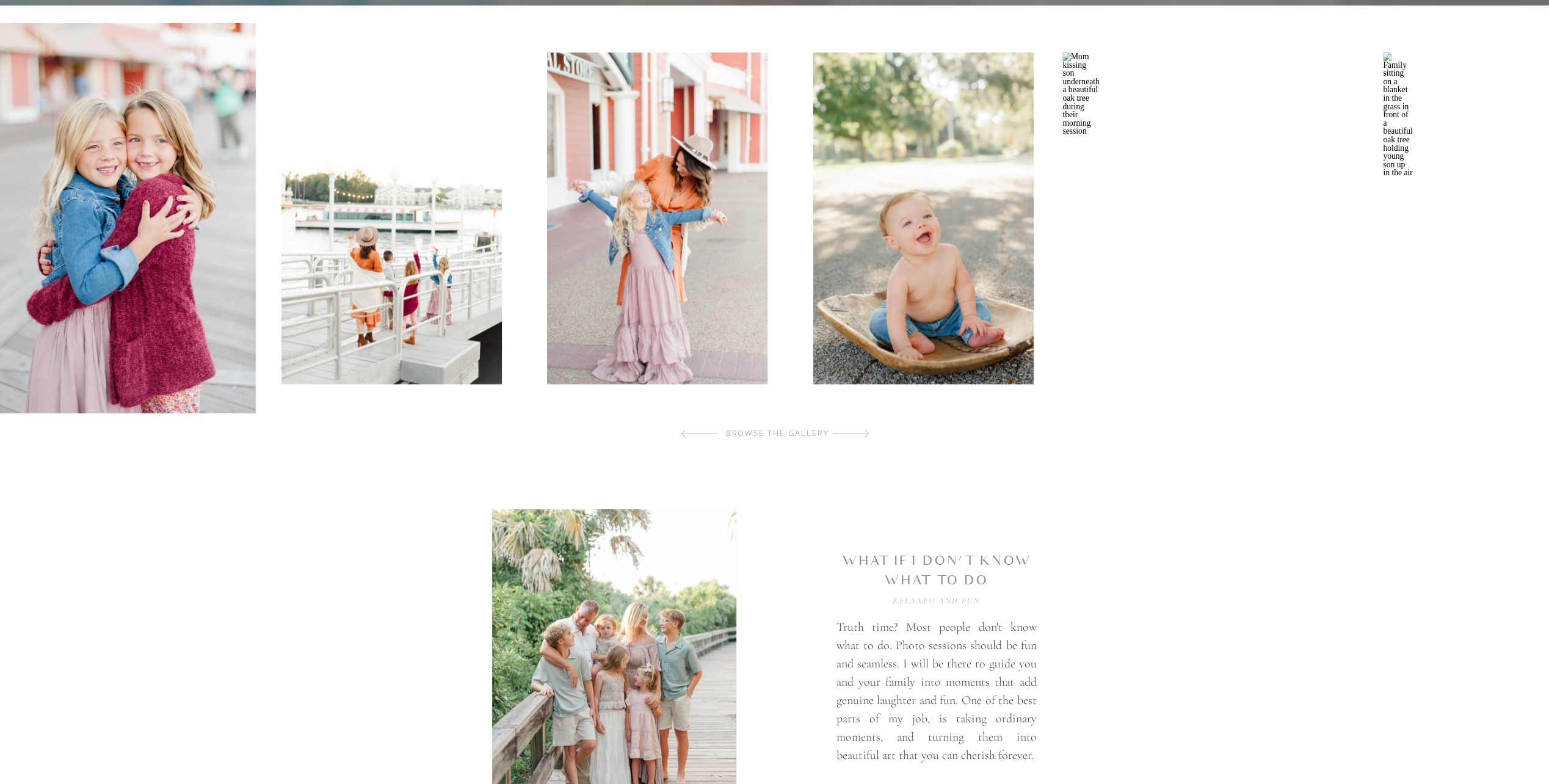
click at [389, 267] on img at bounding box center [391, 218] width 220 height 331
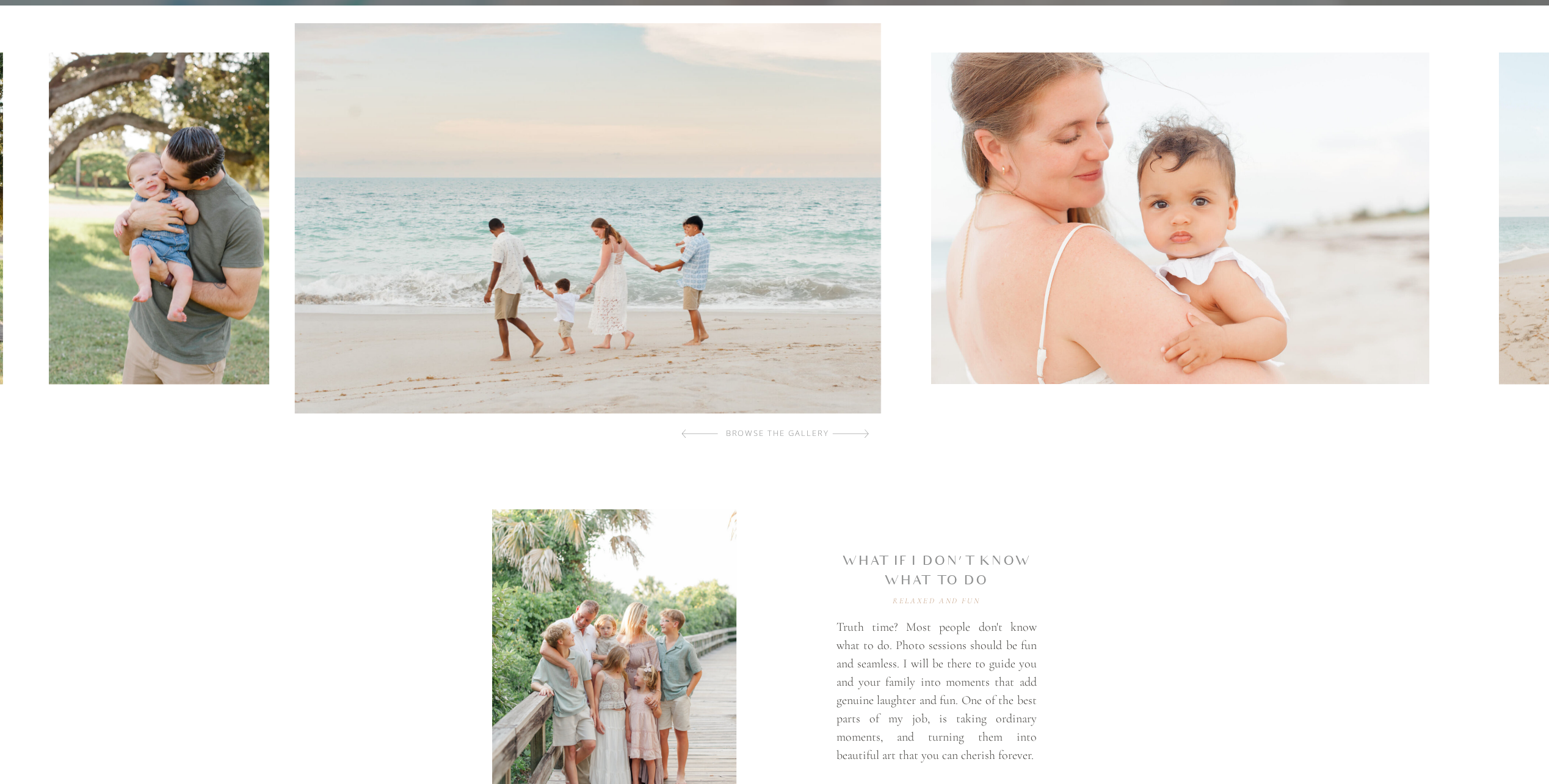
click at [313, 305] on img at bounding box center [588, 218] width 586 height 390
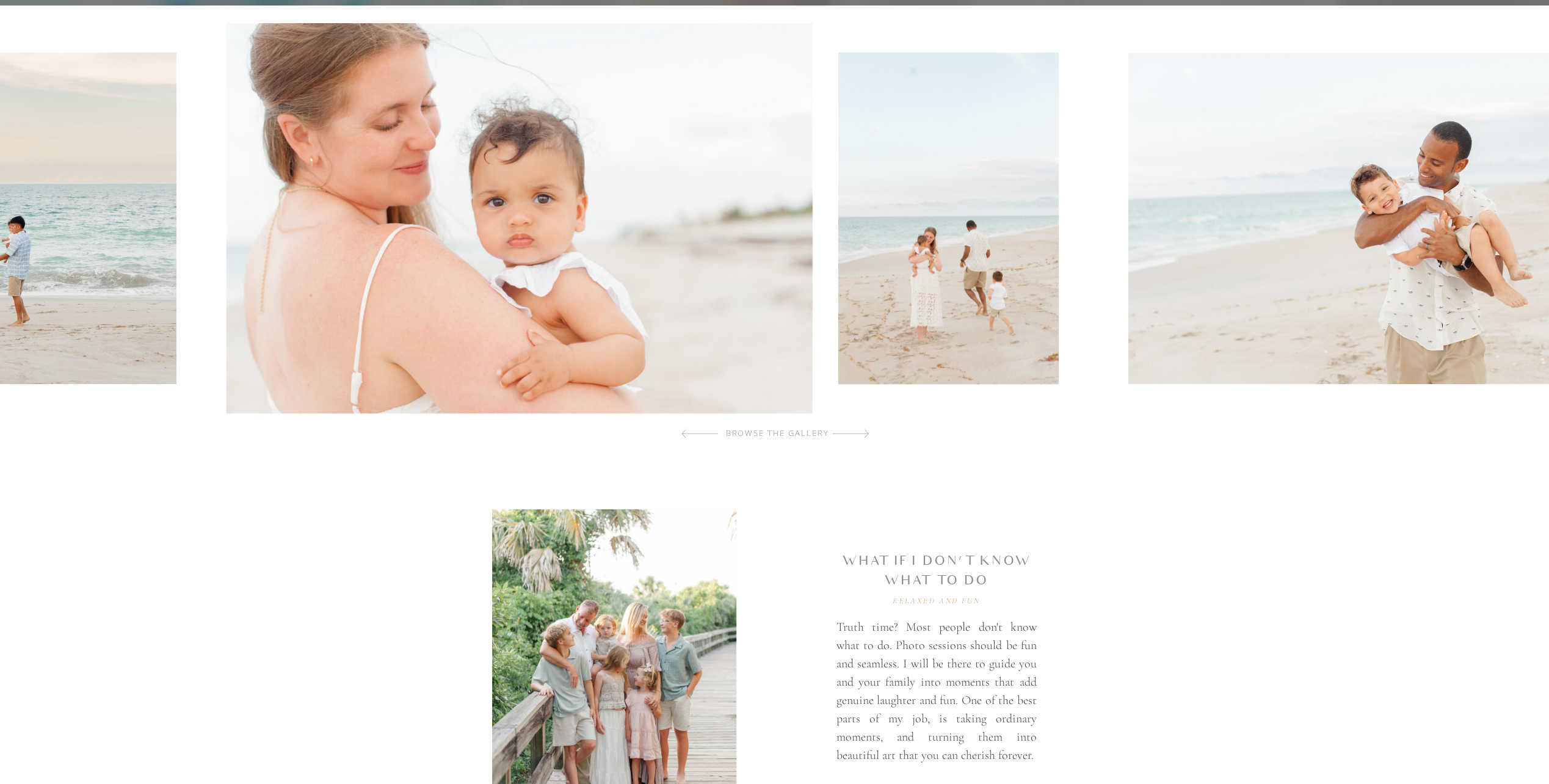
click at [567, 218] on img at bounding box center [519, 218] width 586 height 390
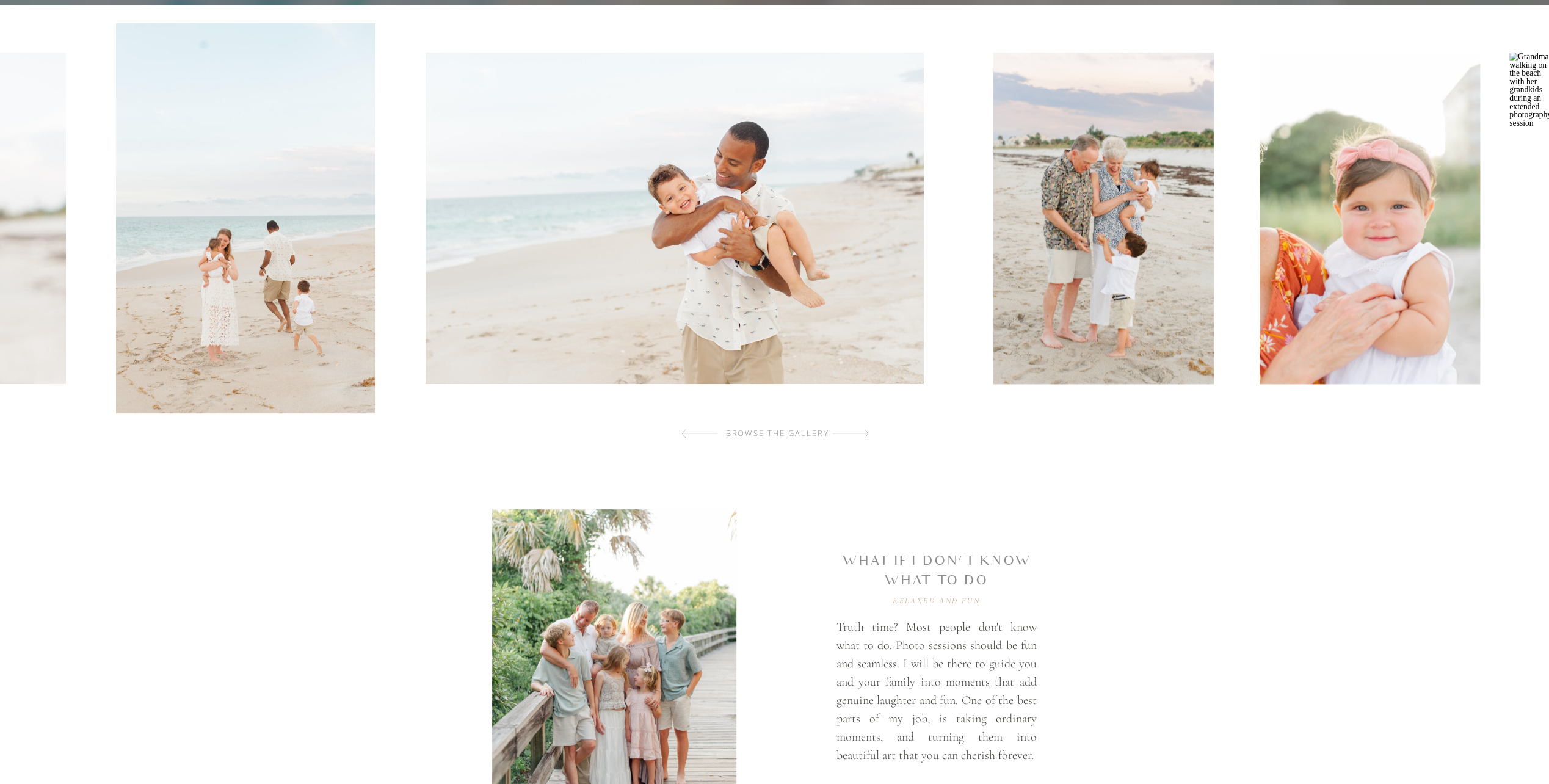
click at [629, 267] on img at bounding box center [675, 218] width 499 height 331
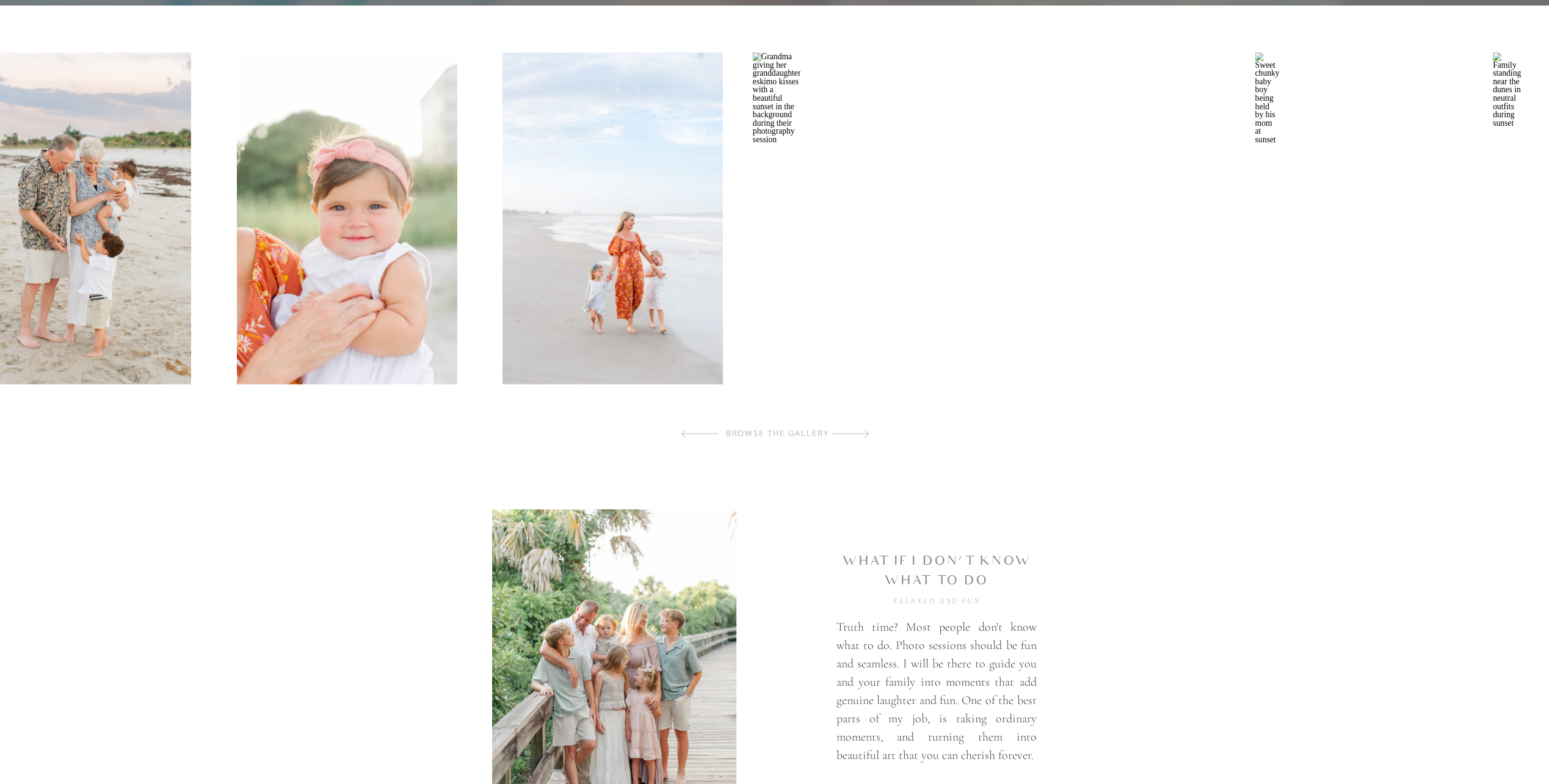
click at [349, 352] on img at bounding box center [346, 218] width 220 height 331
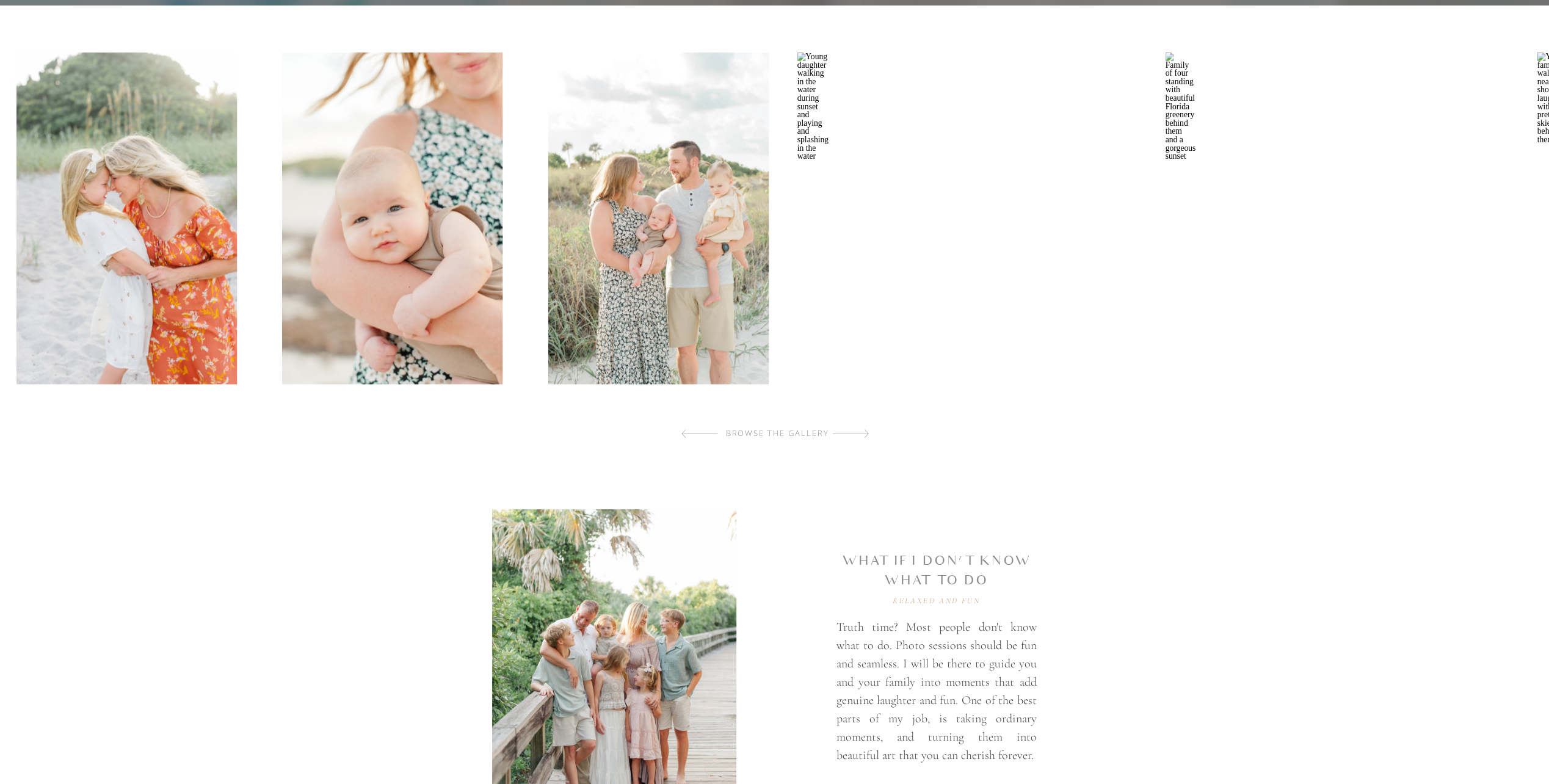
click at [132, 253] on img at bounding box center [126, 218] width 220 height 331
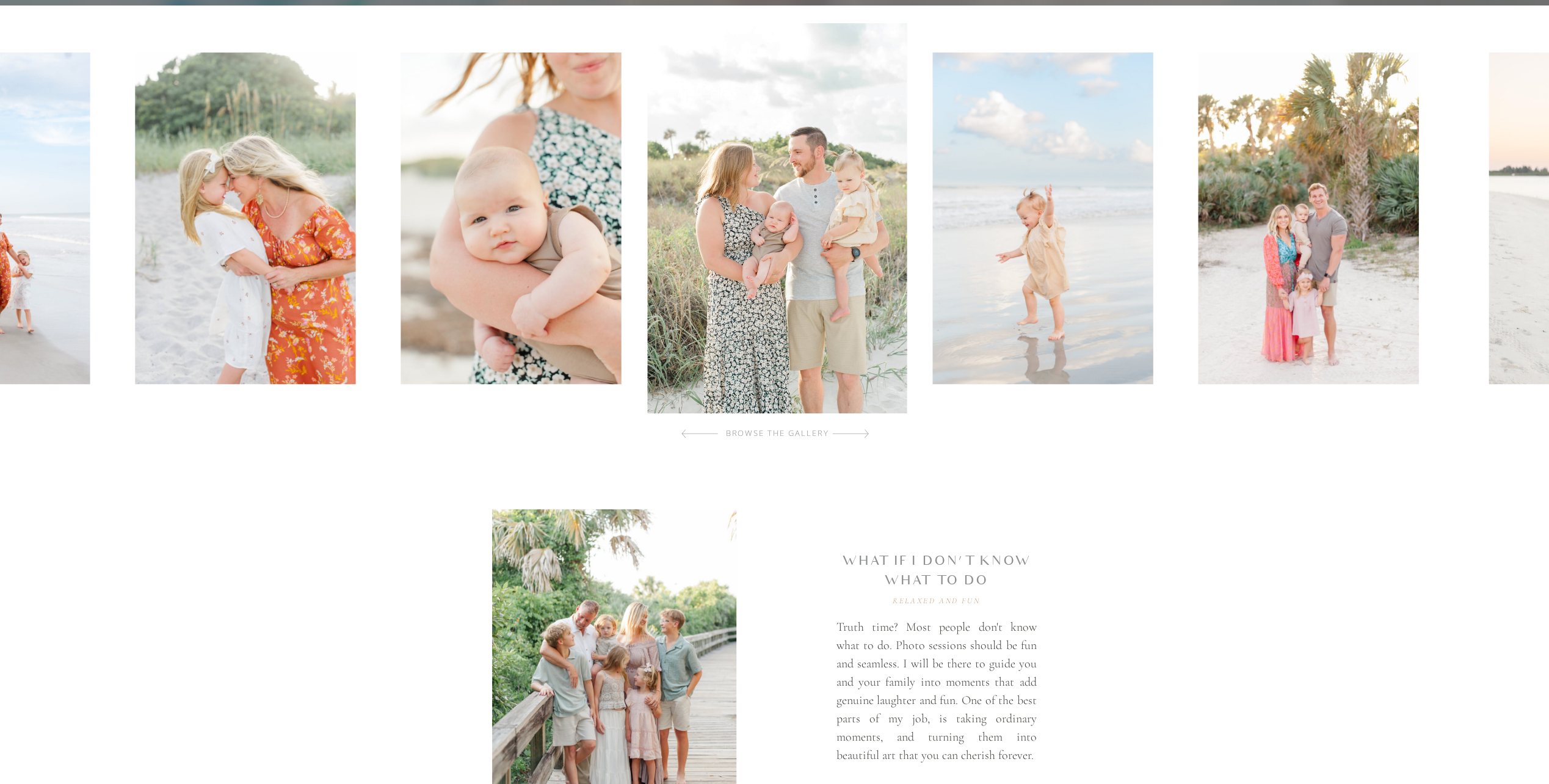
click at [1199, 304] on img at bounding box center [1308, 218] width 220 height 331
